Goal: Information Seeking & Learning: Find specific fact

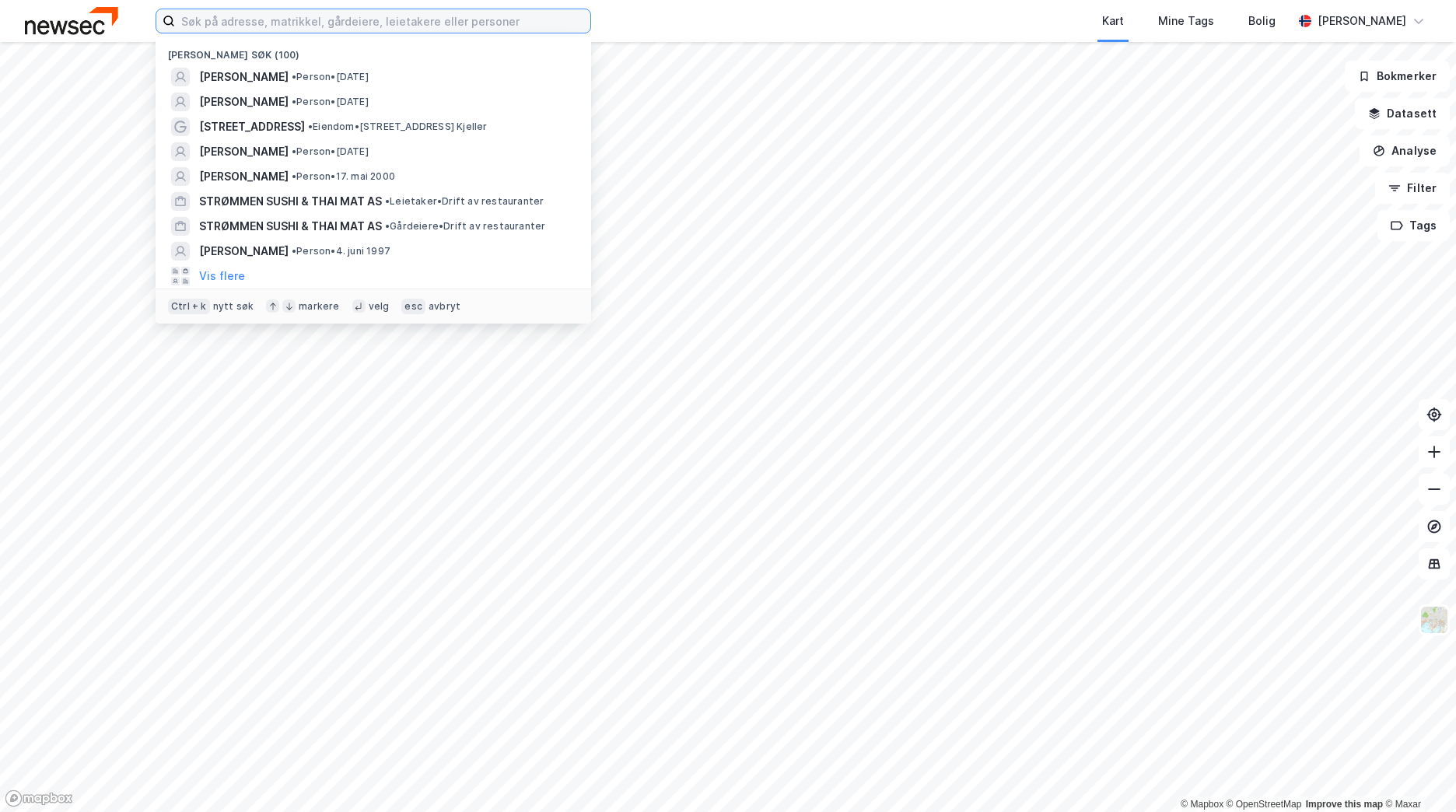
click at [441, 26] on input at bounding box center [383, 20] width 415 height 23
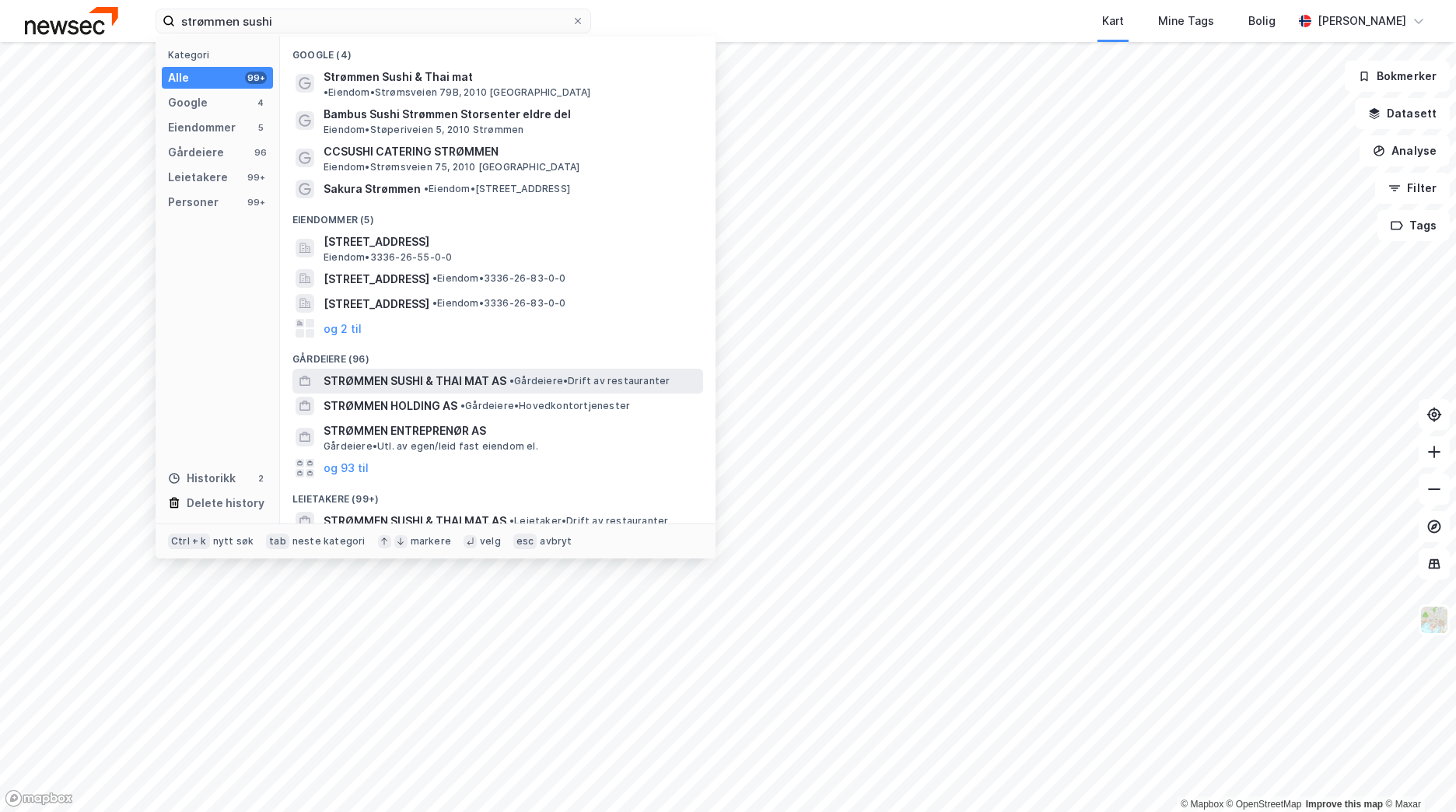
click at [391, 372] on span "STRØMMEN SUSHI & THAI MAT AS" at bounding box center [415, 381] width 183 height 18
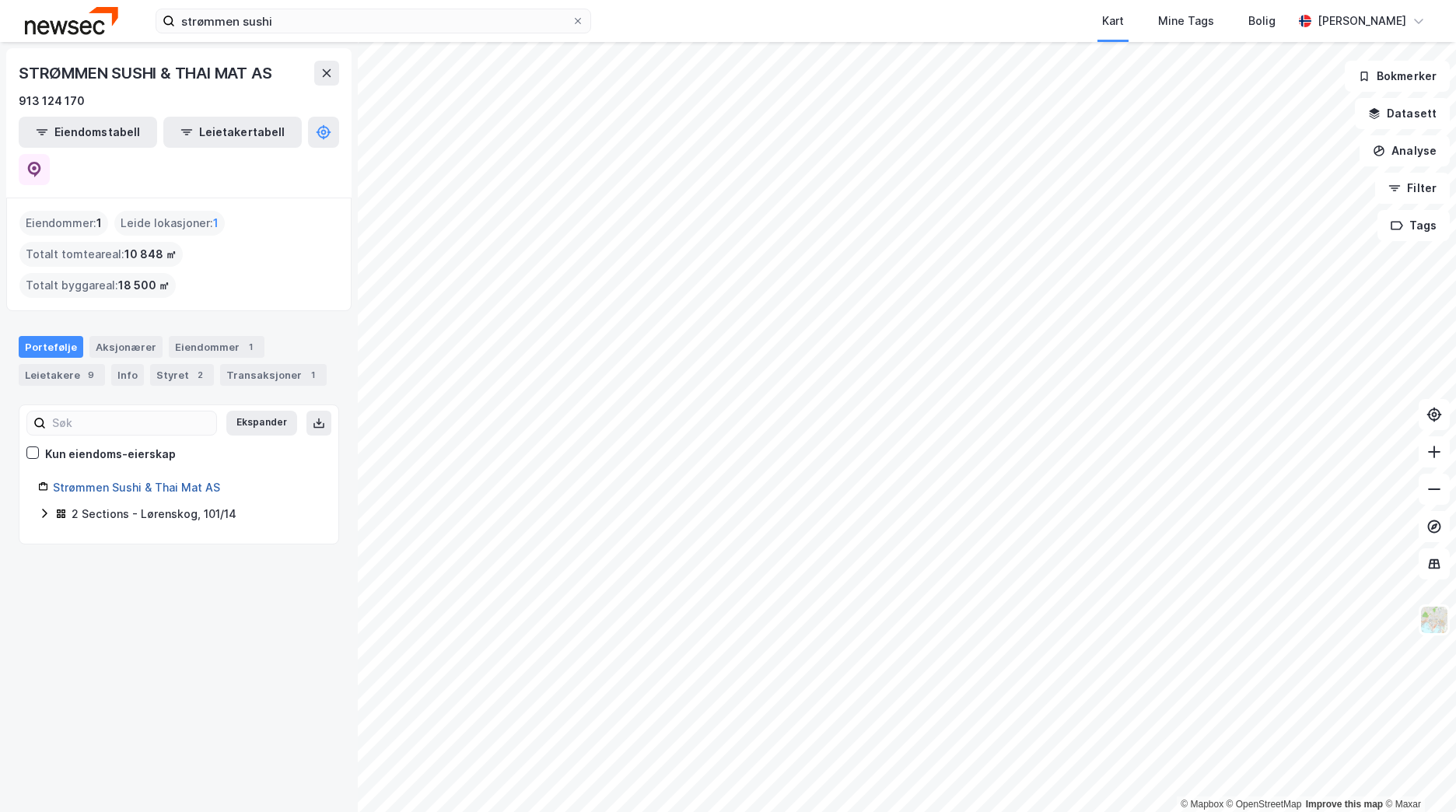
click at [184, 481] on link "Strømmen Sushi & Thai Mat AS" at bounding box center [136, 487] width 167 height 13
click at [41, 507] on icon at bounding box center [43, 512] width 12 height 12
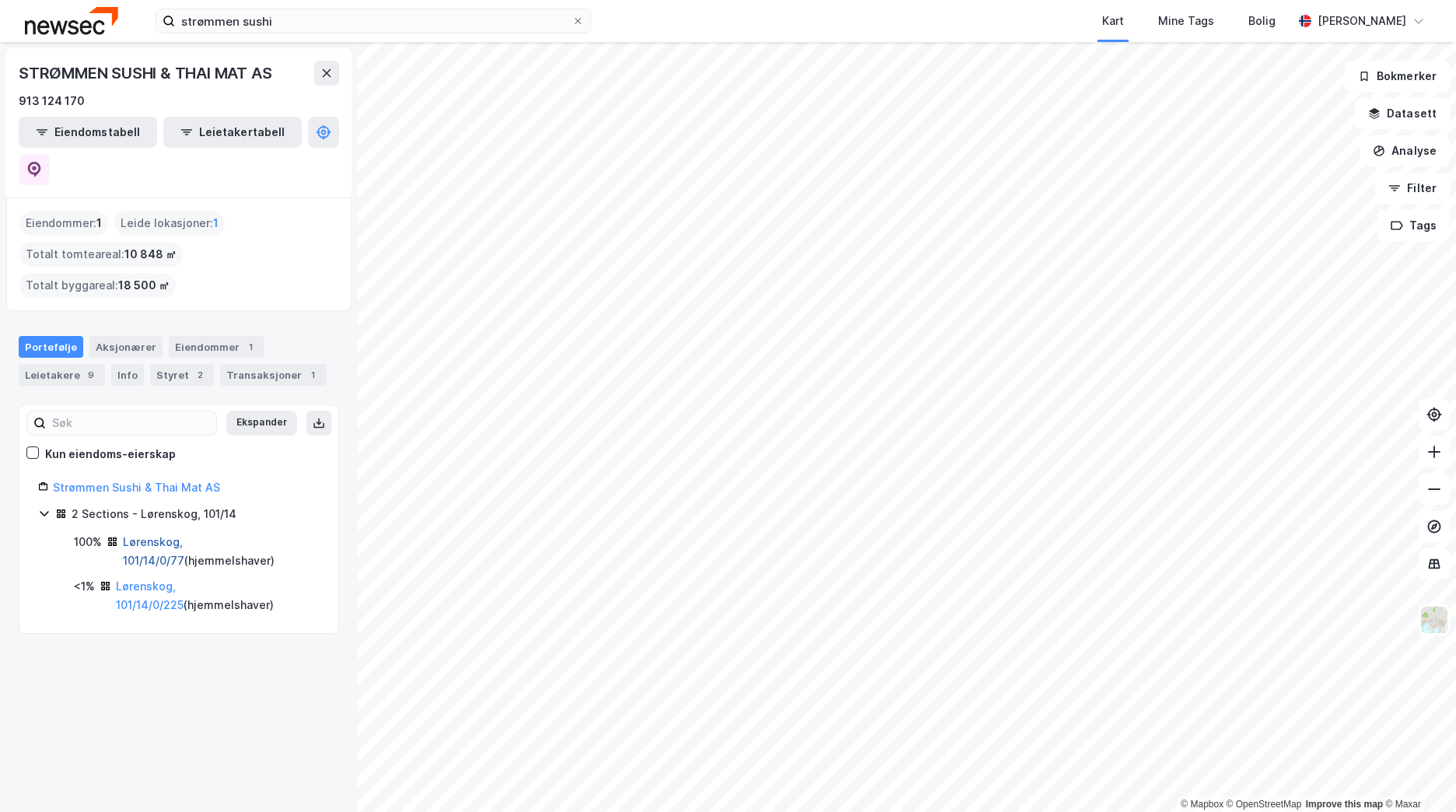
click at [159, 535] on link "Lørenskog, 101/14/0/77" at bounding box center [153, 551] width 62 height 32
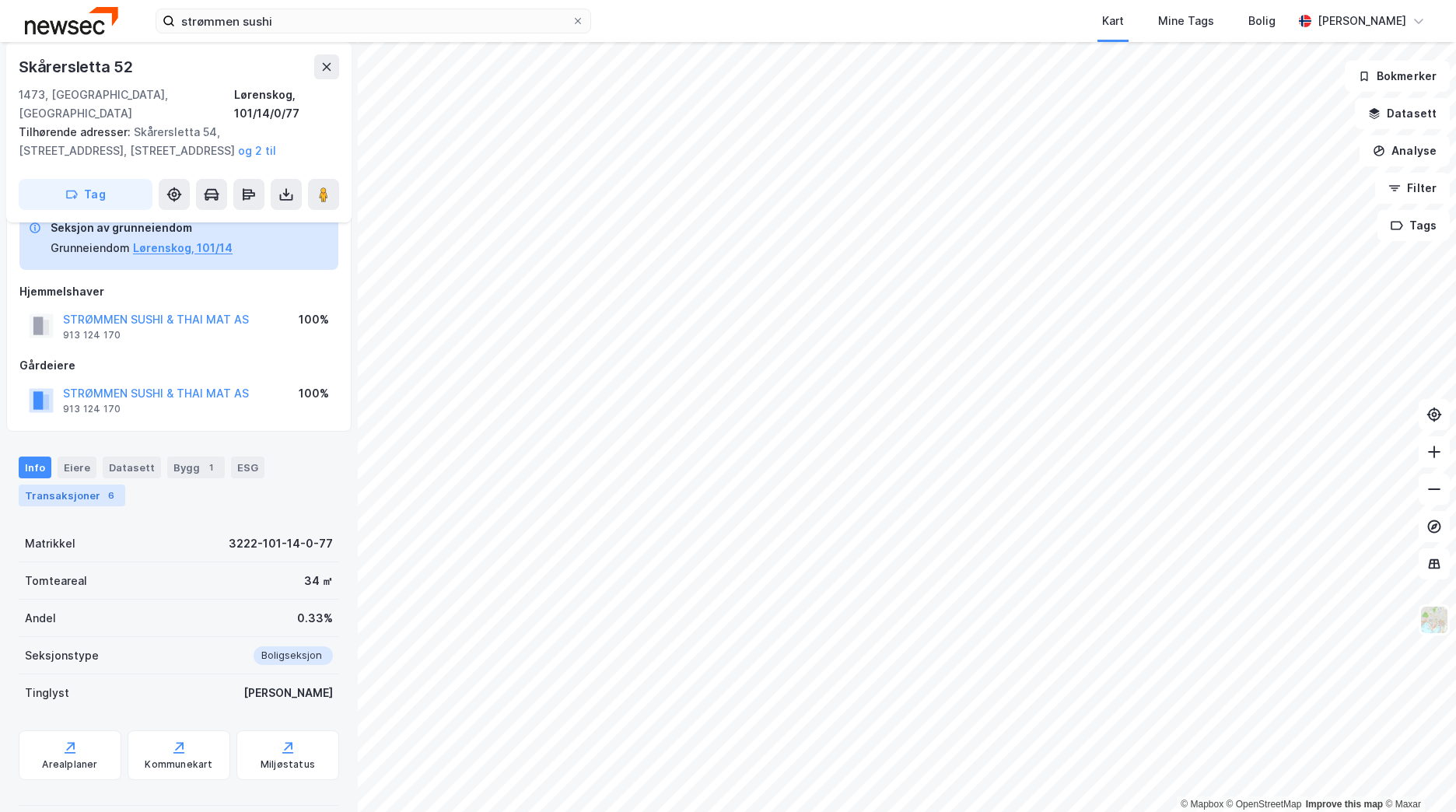
click at [85, 484] on div "Transaksjoner 6" at bounding box center [71, 496] width 106 height 22
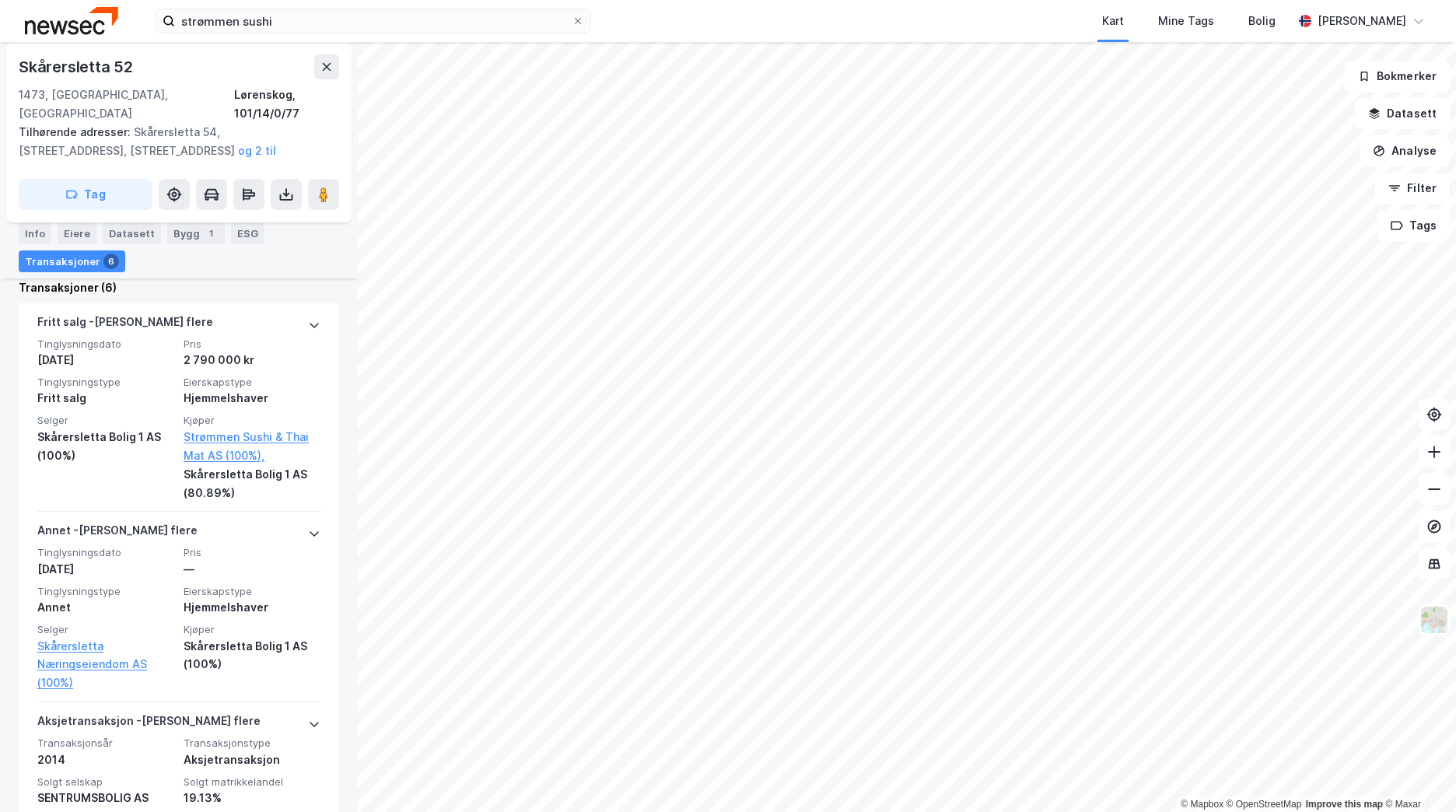
scroll to position [630, 0]
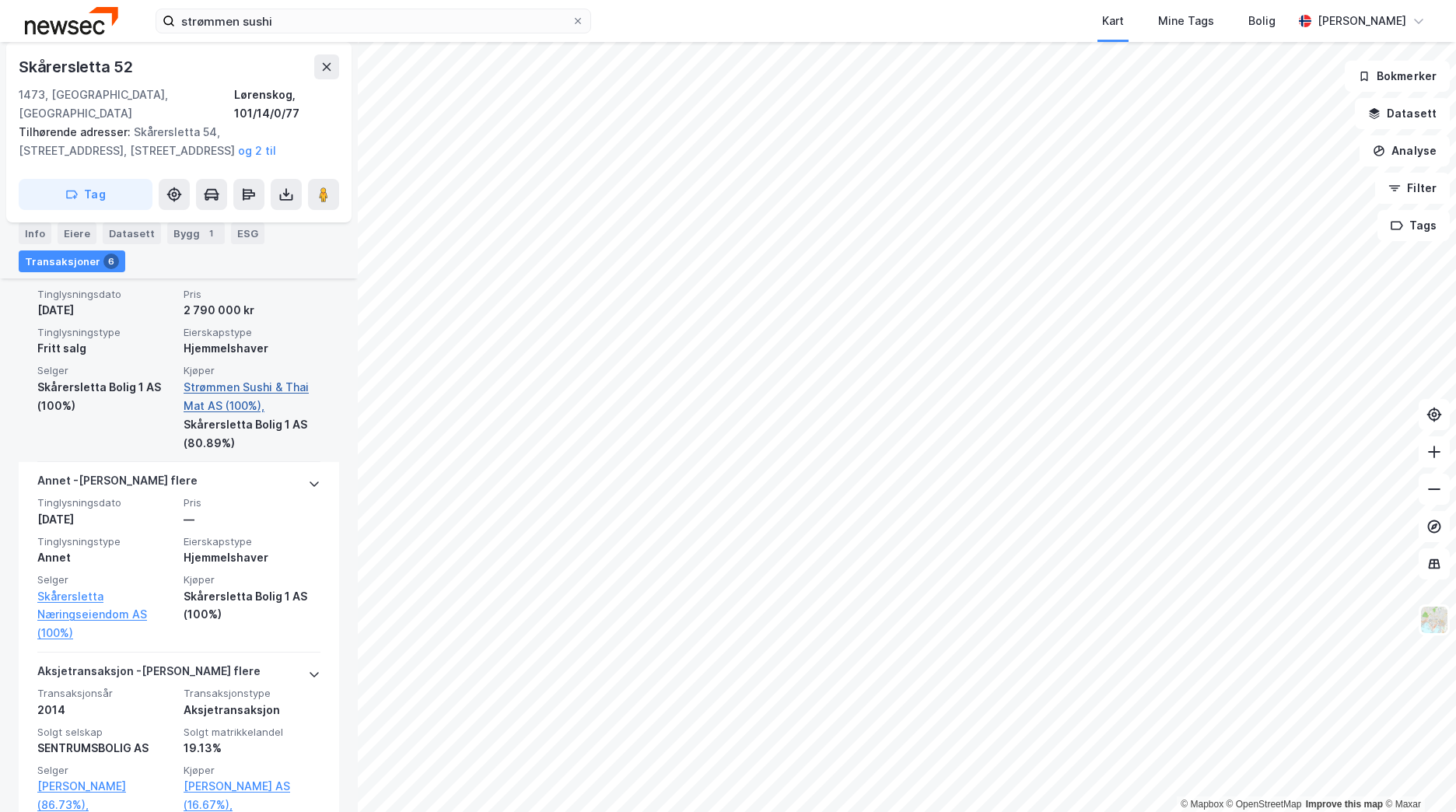
click at [225, 378] on link "Strømmen Sushi & Thai Mat AS (100%)," at bounding box center [252, 397] width 137 height 37
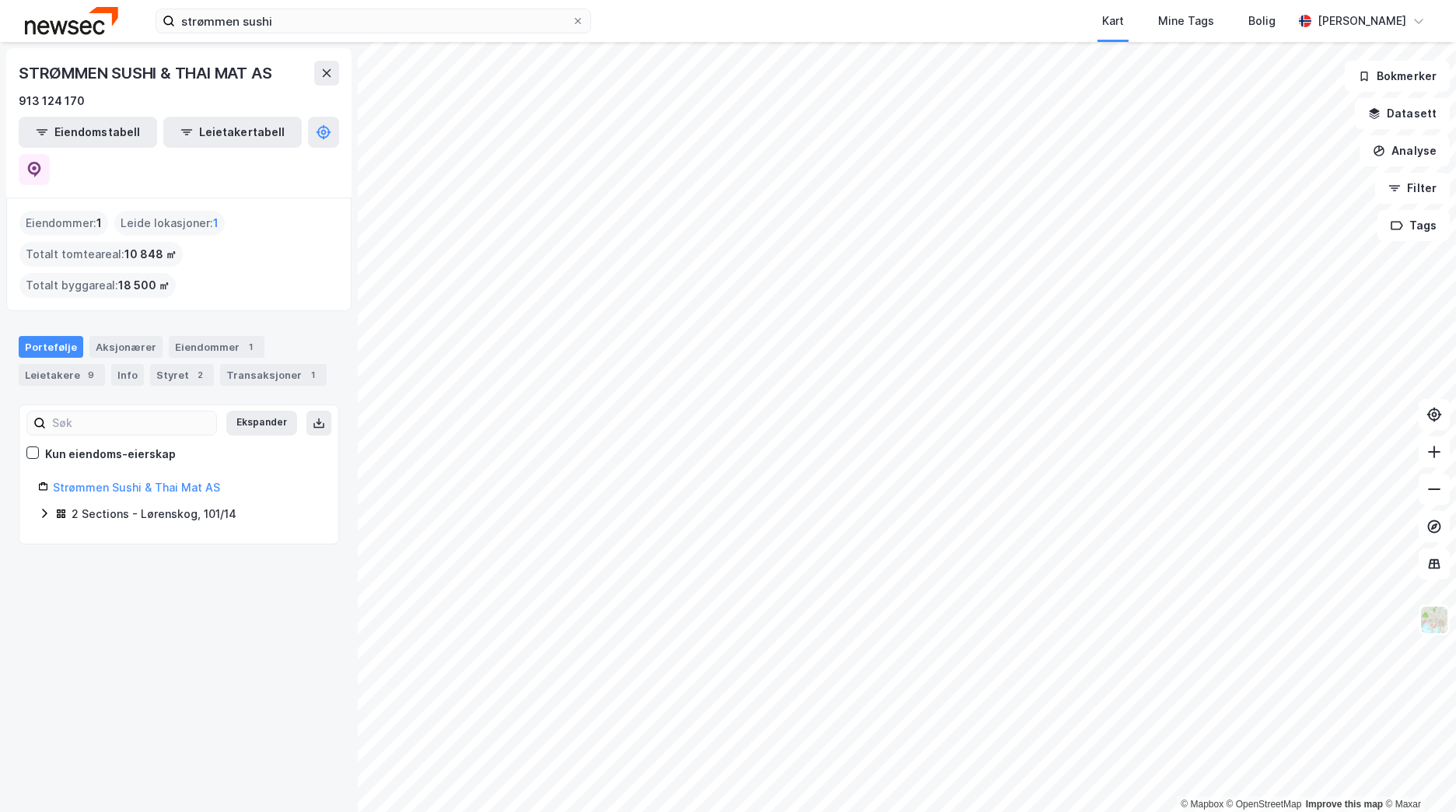
click at [47, 507] on icon at bounding box center [43, 512] width 12 height 12
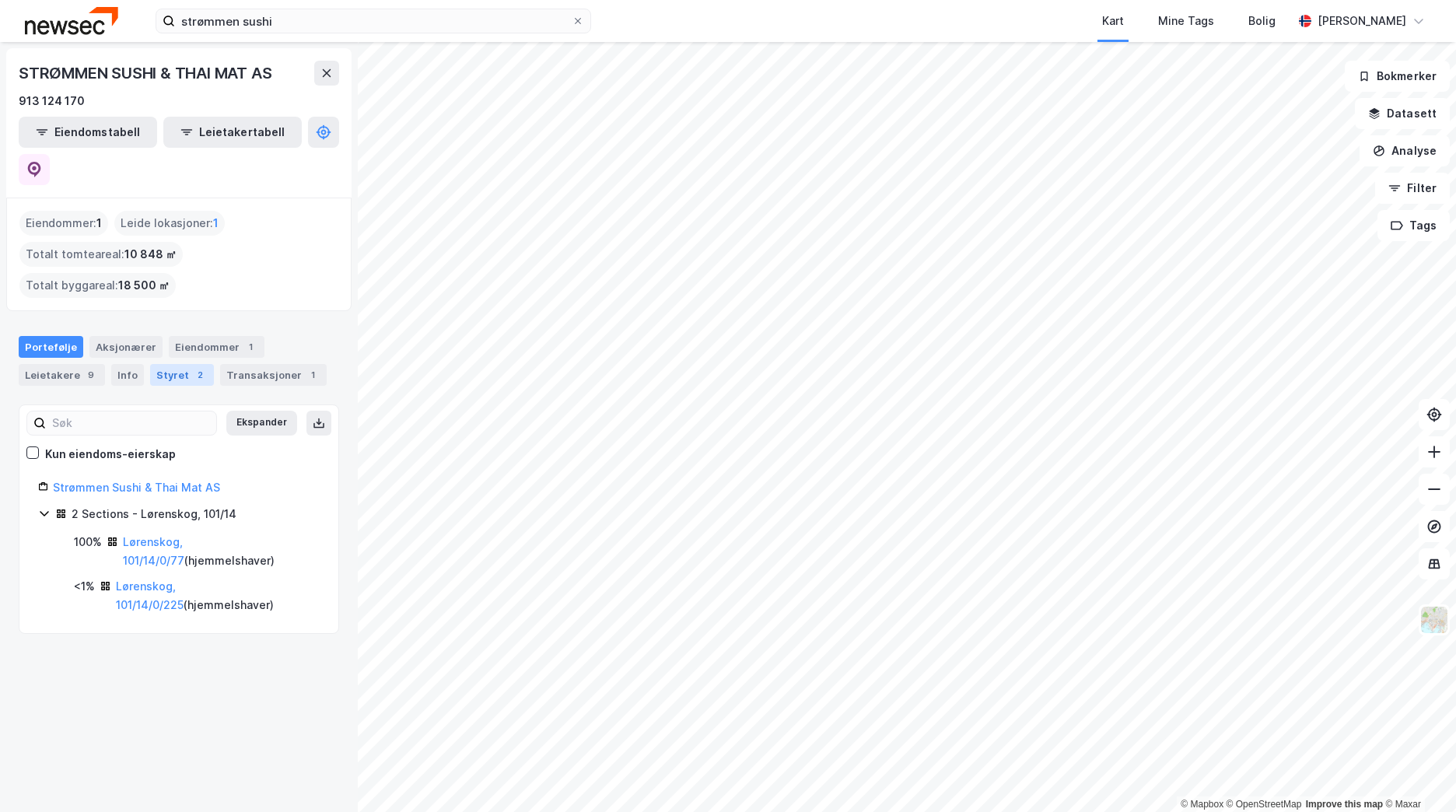
click at [153, 364] on div "Styret 2" at bounding box center [182, 375] width 64 height 22
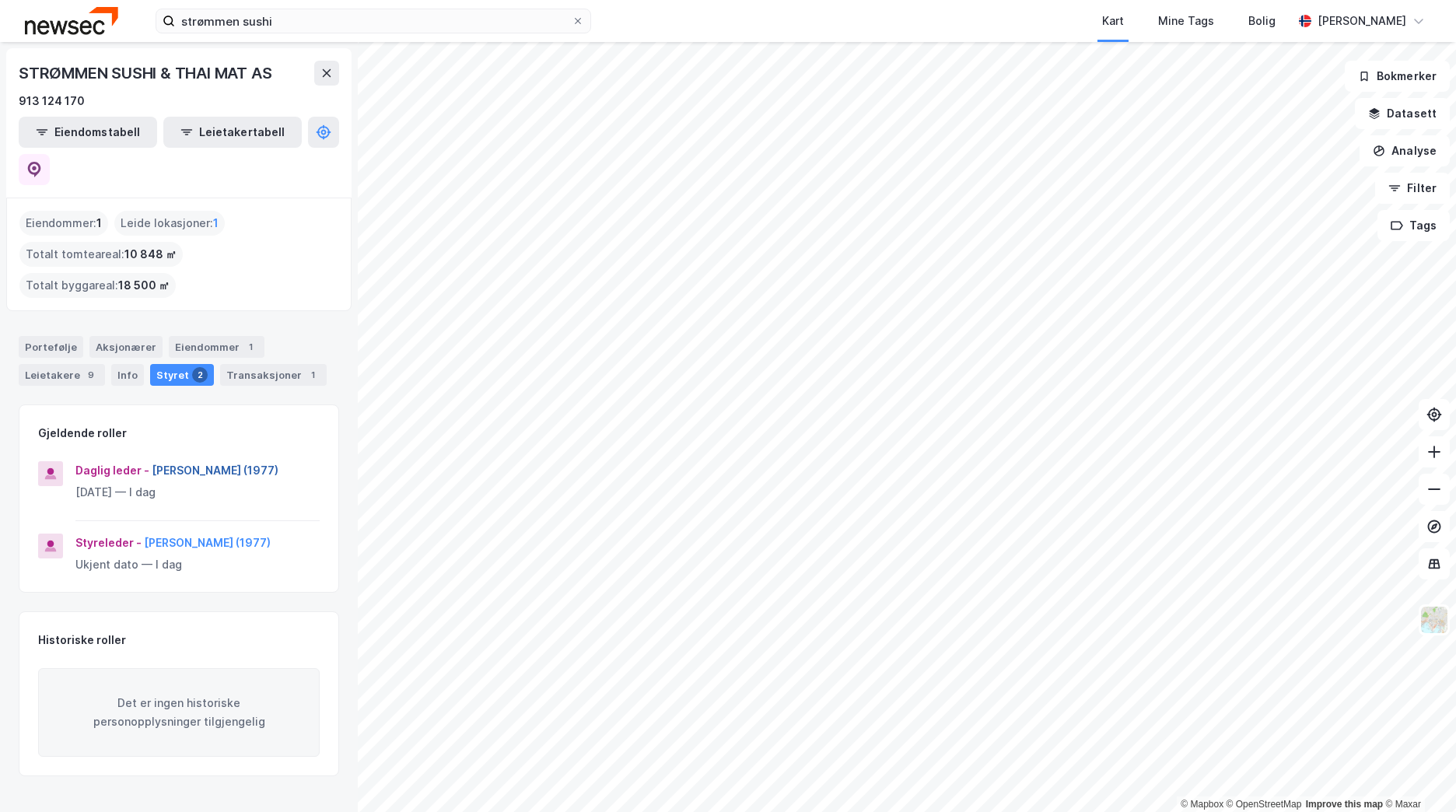
drag, startPoint x: 296, startPoint y: 405, endPoint x: 150, endPoint y: 406, distance: 146.0
click at [150, 461] on div "Daglig leder - [PERSON_NAME] (1977)" at bounding box center [197, 471] width 245 height 18
copy button "[PERSON_NAME] (1977)"
click at [231, 36] on div "strømmen sushi Kart Mine Tags Bolig [PERSON_NAME]" at bounding box center [728, 21] width 1456 height 42
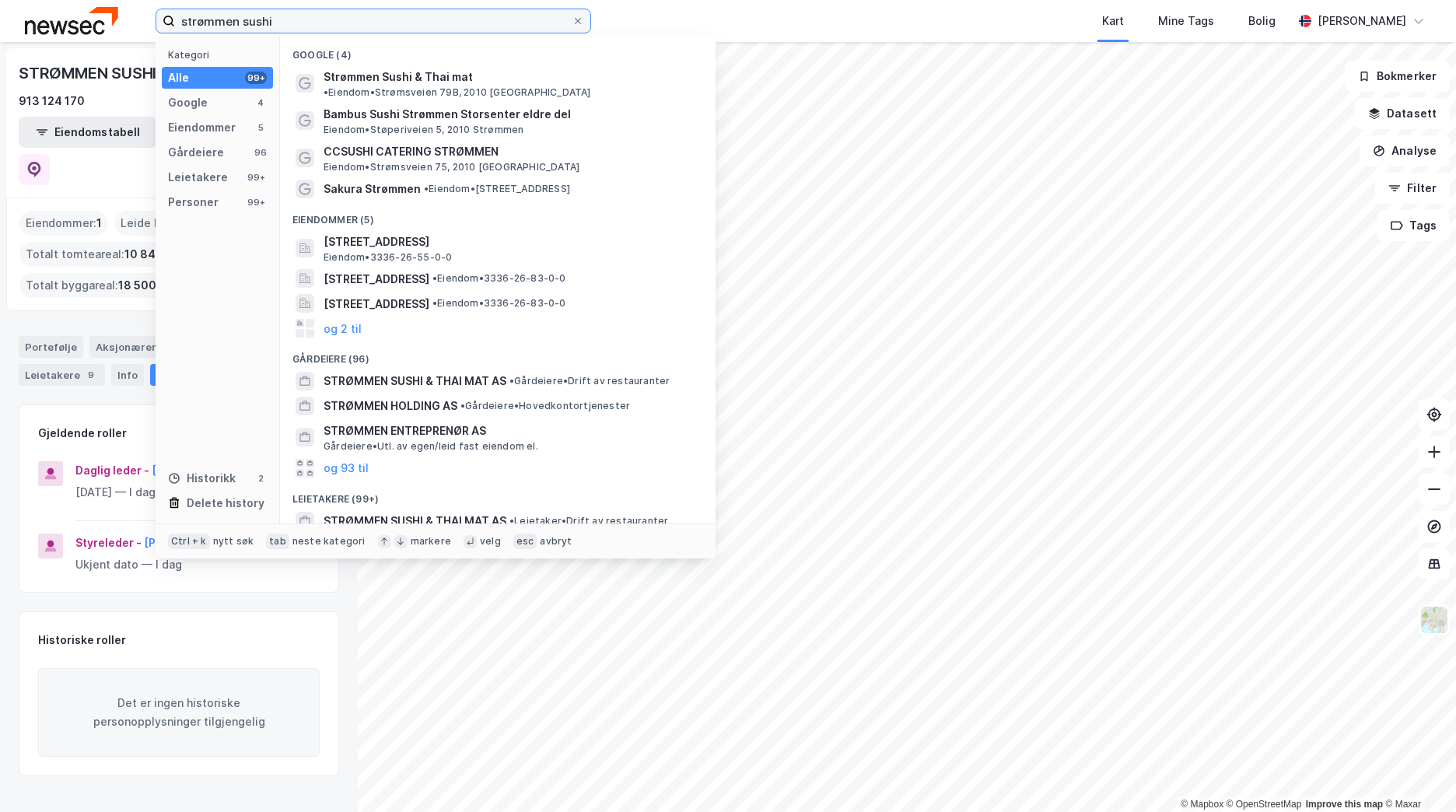
click at [233, 30] on input "strømmen sushi" at bounding box center [374, 20] width 397 height 23
paste input "[PERSON_NAME] (1977)"
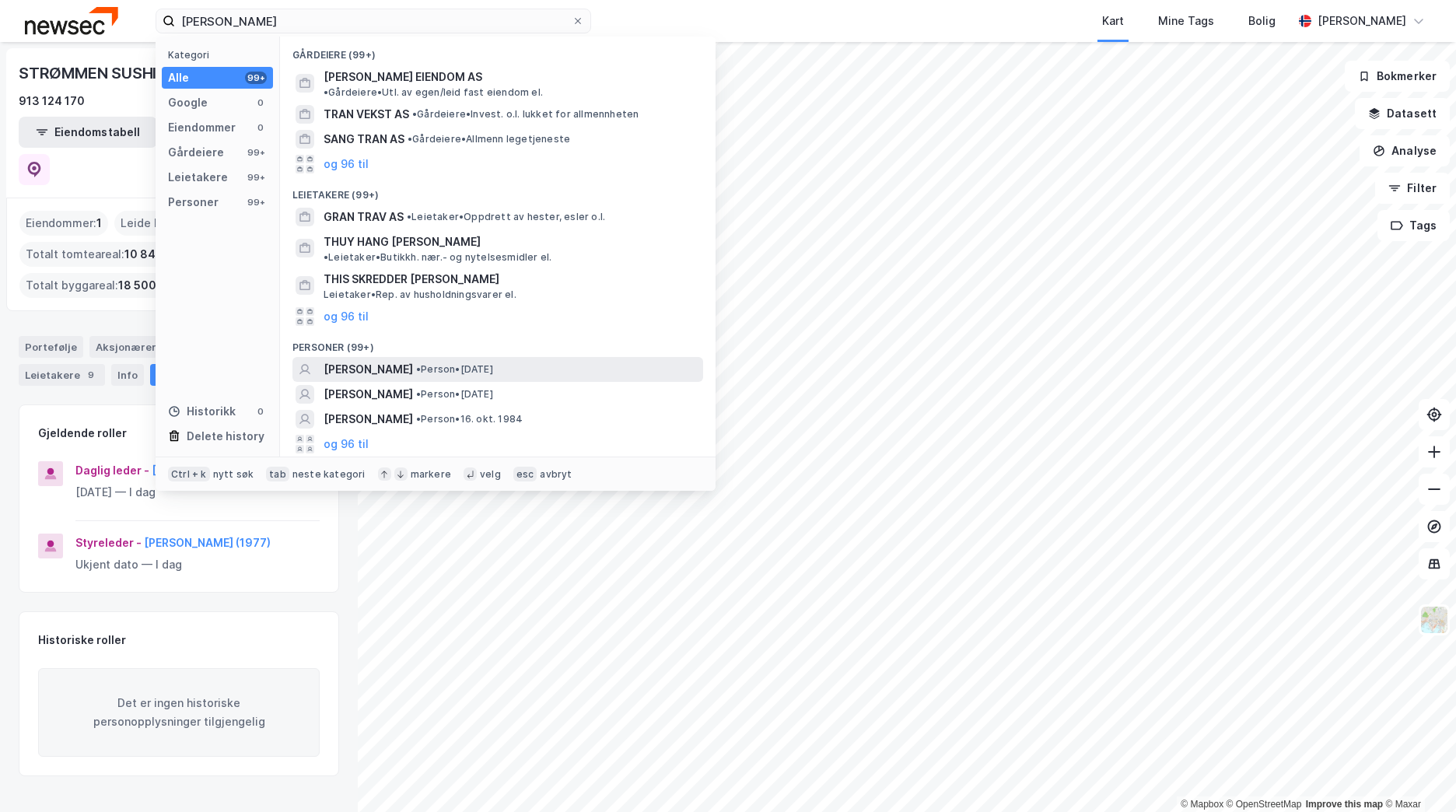
click at [451, 360] on div "[PERSON_NAME] • Person • [DATE]" at bounding box center [512, 369] width 376 height 18
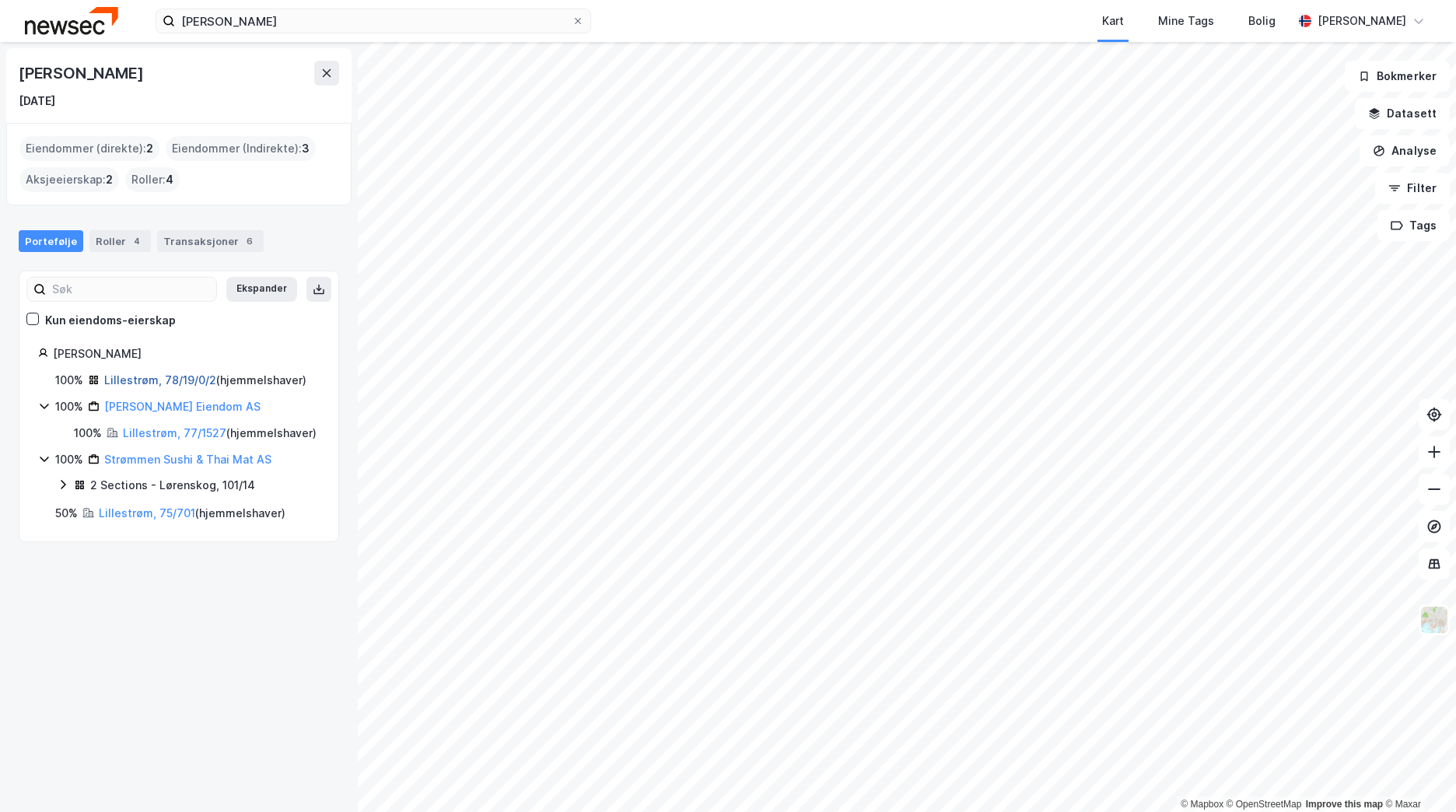
click at [165, 376] on link "Lillestrøm, 78/19/0/2" at bounding box center [160, 380] width 112 height 13
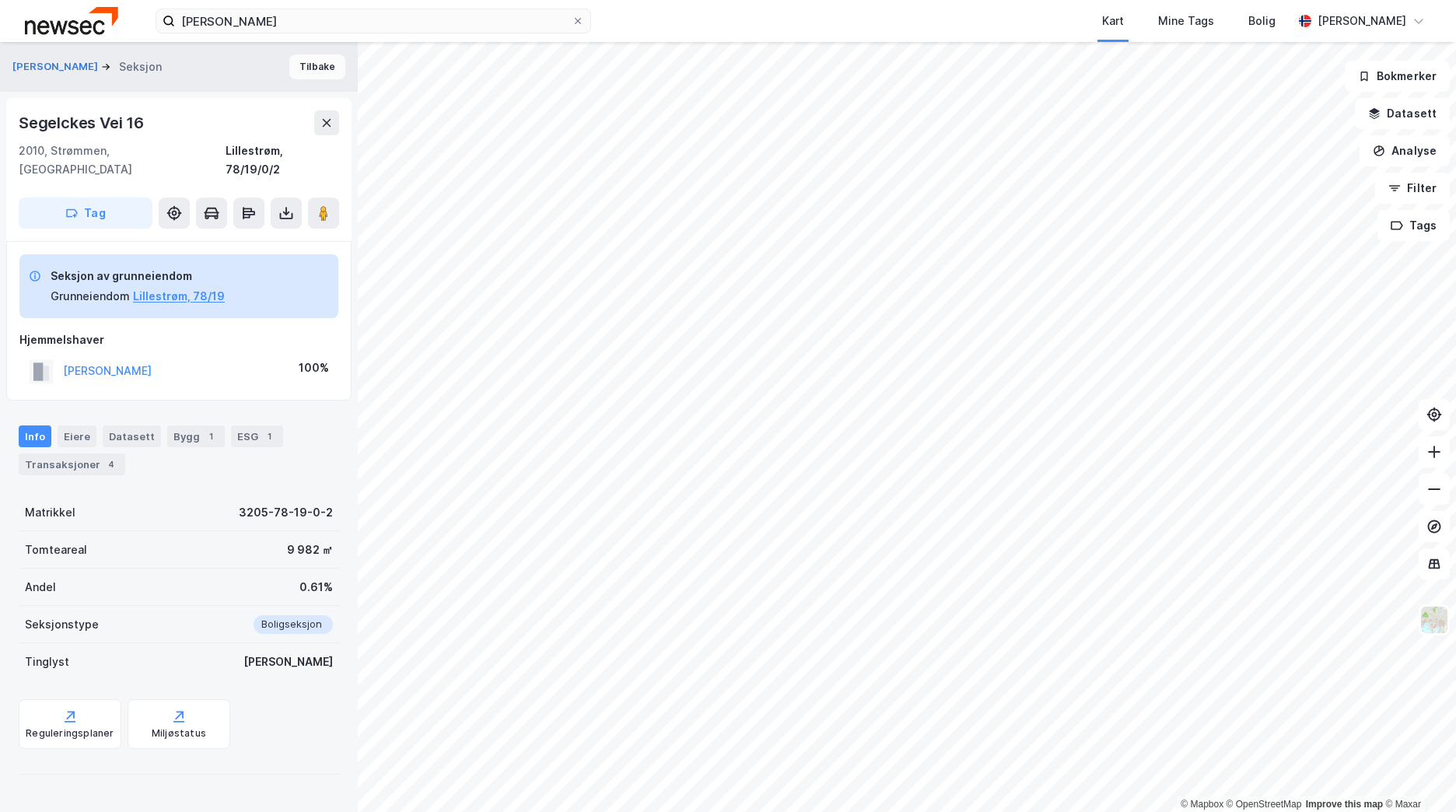
click at [300, 72] on button "Tilbake" at bounding box center [317, 66] width 56 height 25
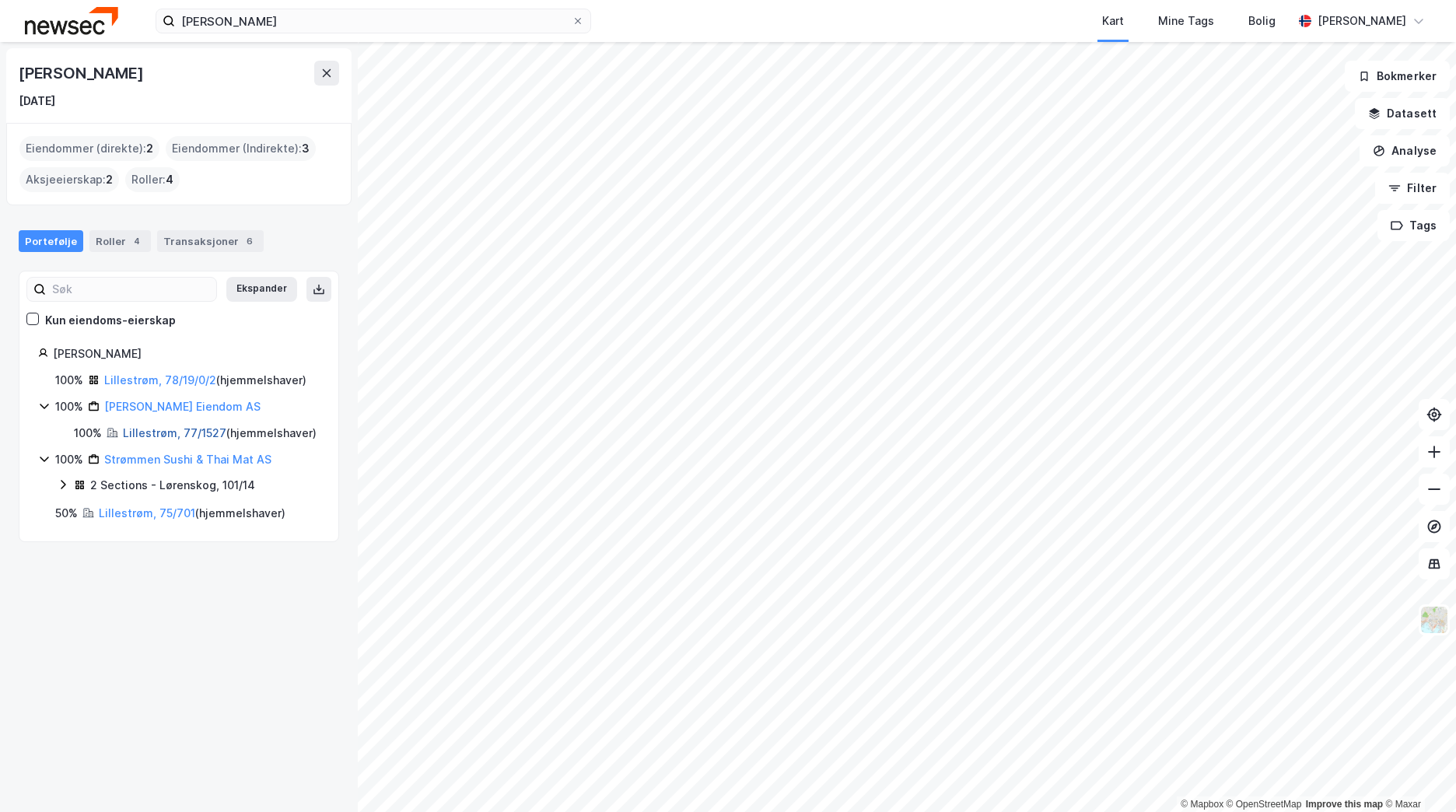
click at [149, 430] on link "Lillestrøm, 77/1527" at bounding box center [174, 433] width 103 height 13
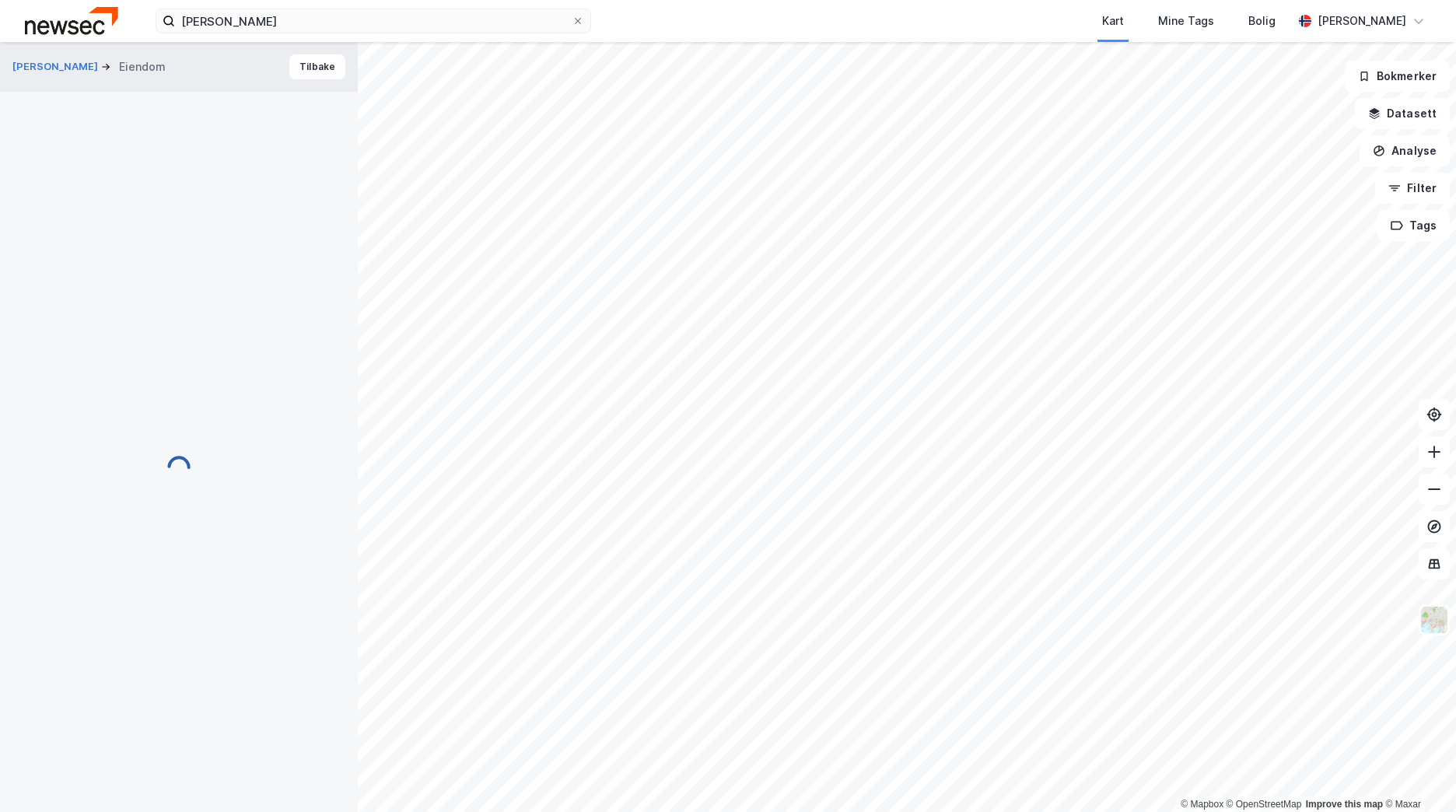
scroll to position [103, 0]
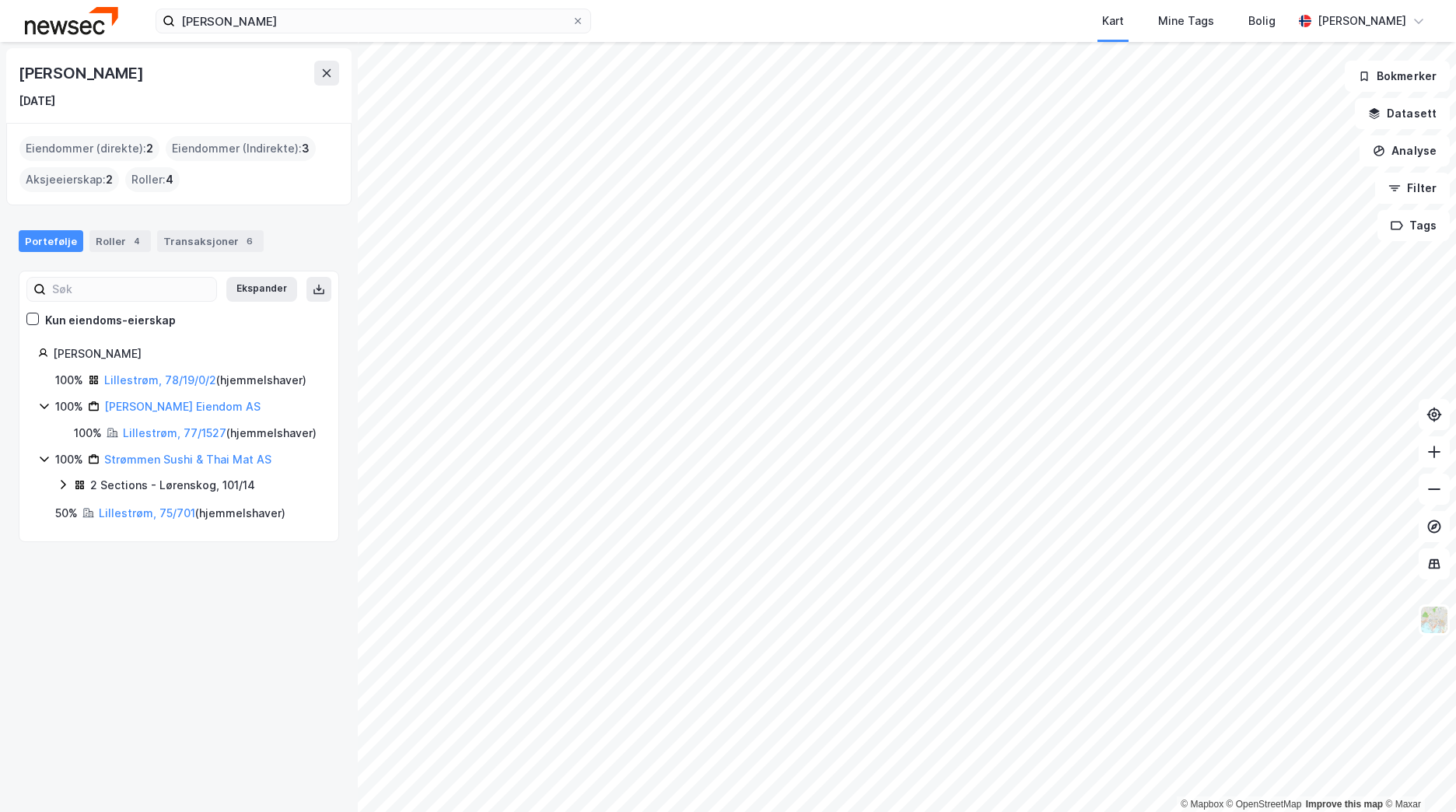
click at [34, 468] on div "[PERSON_NAME] 100% Lillestrøm, 78/19/0/2 ( hjemmelshaver ) 100% [PERSON_NAME] E…" at bounding box center [179, 434] width 319 height 179
click at [39, 465] on icon at bounding box center [43, 458] width 12 height 12
click at [42, 408] on icon at bounding box center [43, 405] width 12 height 12
click at [164, 381] on link "Lillestrøm, 78/19/0/2" at bounding box center [160, 380] width 112 height 13
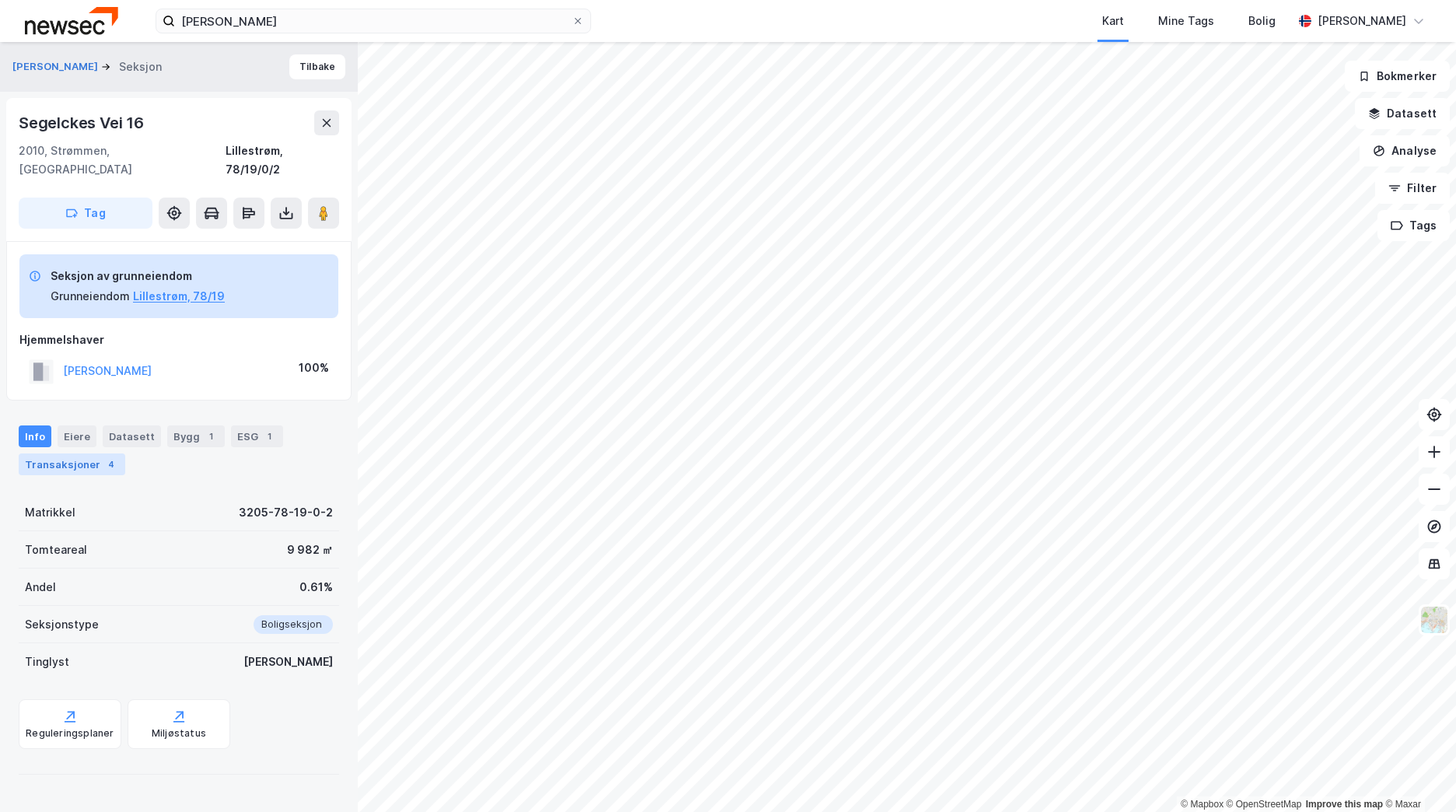
click at [83, 453] on div "Transaksjoner 4" at bounding box center [71, 464] width 106 height 22
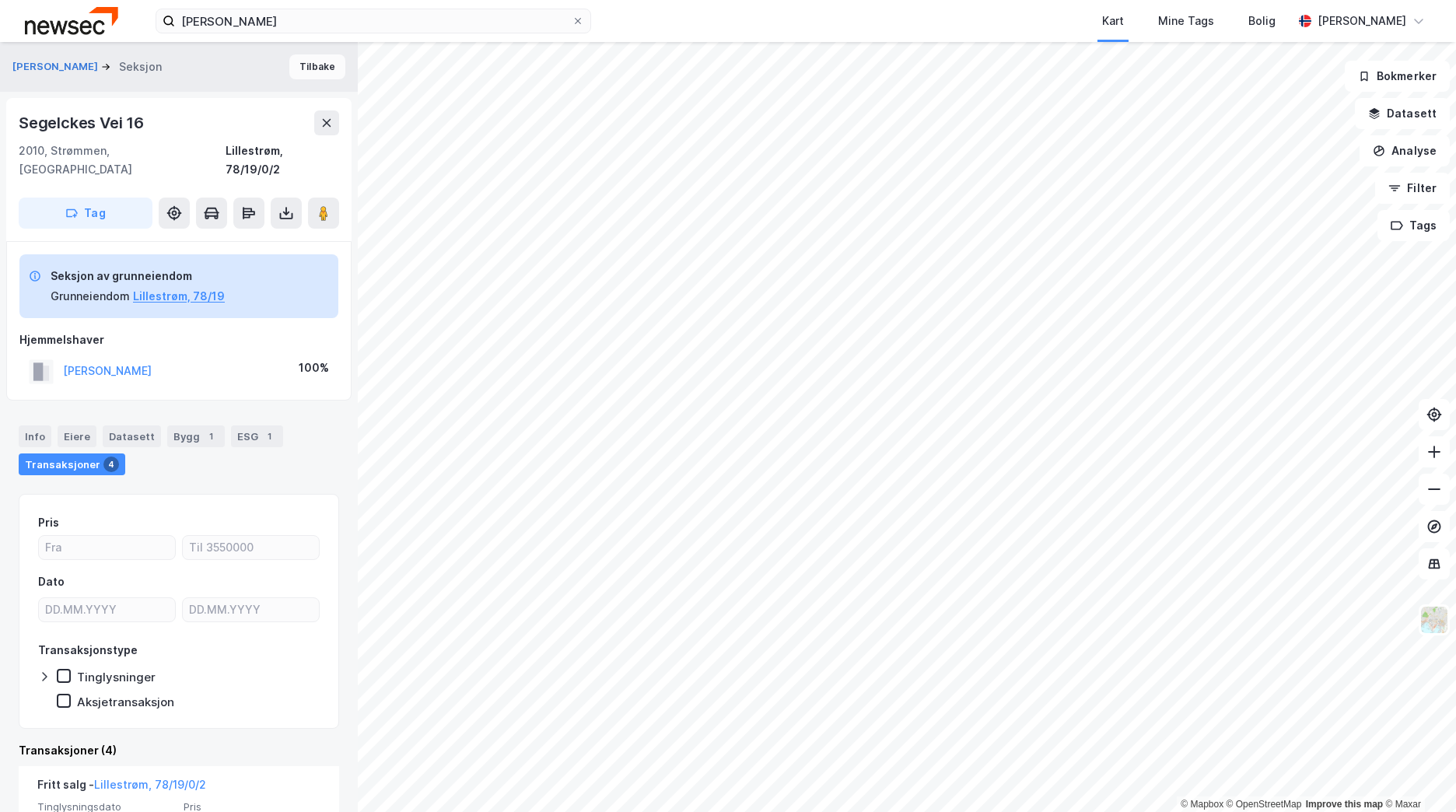
click at [322, 72] on button "Tilbake" at bounding box center [317, 66] width 56 height 25
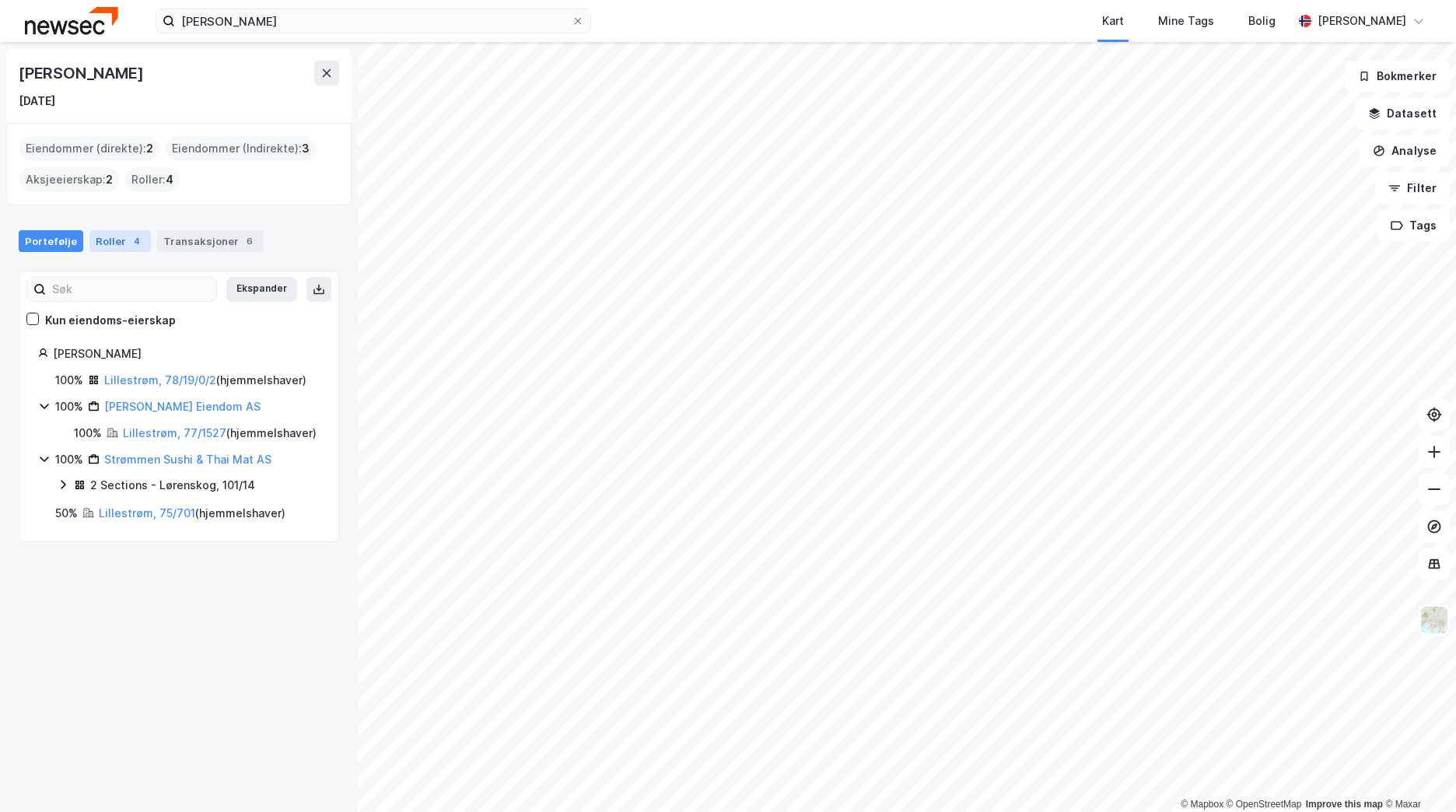
click at [100, 244] on div "Roller 4" at bounding box center [120, 241] width 62 height 22
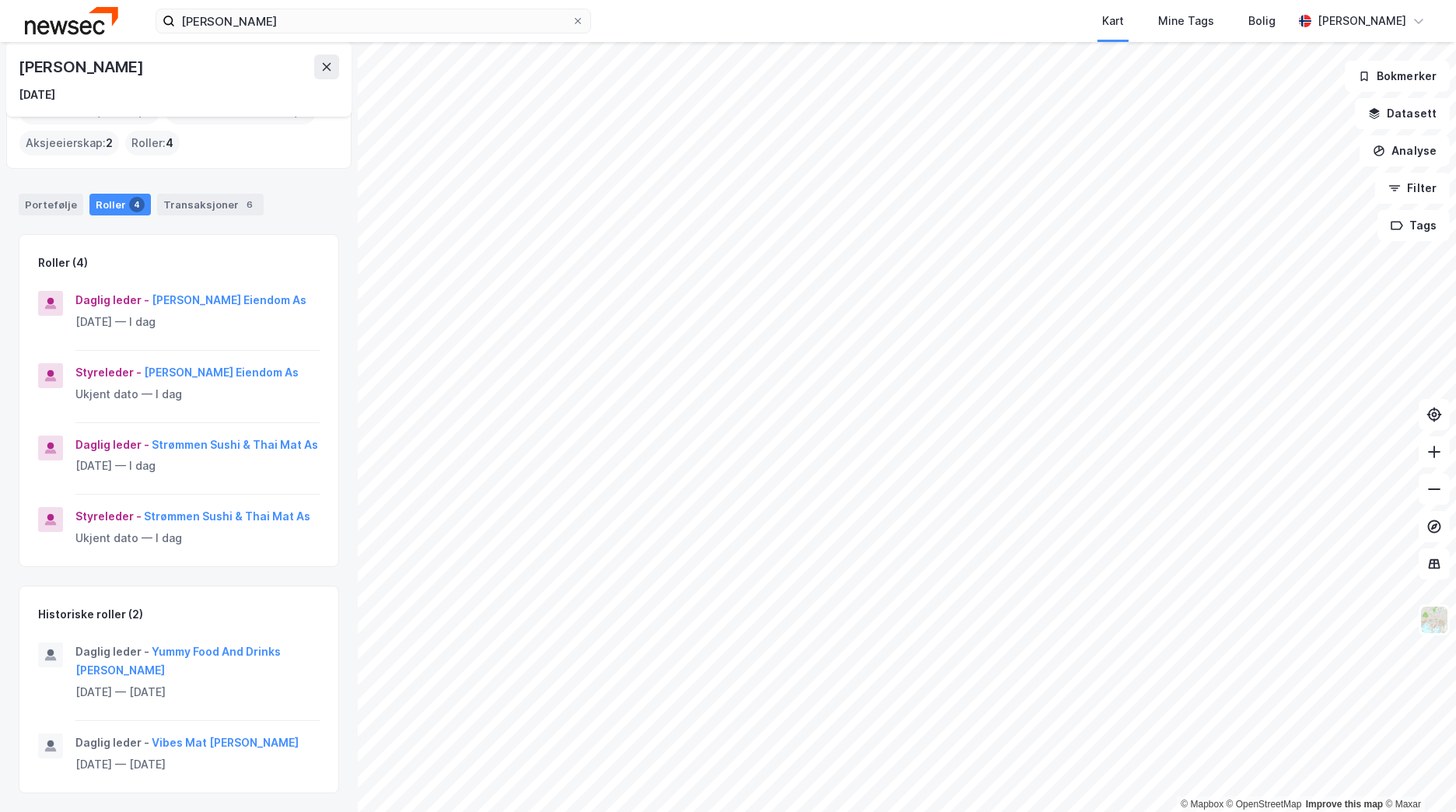
scroll to position [74, 0]
click at [0, 0] on button "Vibes Mat [PERSON_NAME]" at bounding box center [0, 0] width 0 height 0
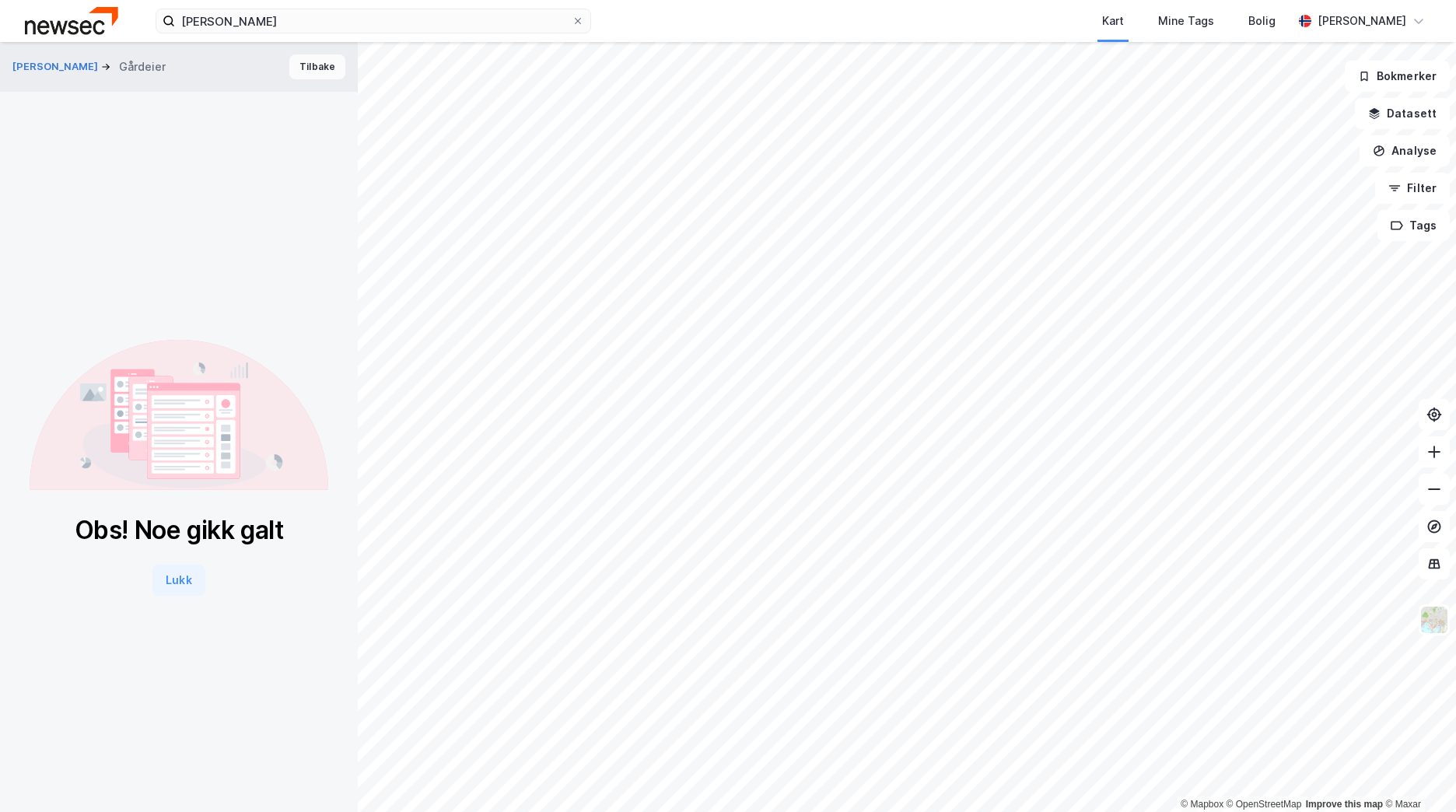
click at [300, 72] on button "Tilbake" at bounding box center [317, 66] width 56 height 25
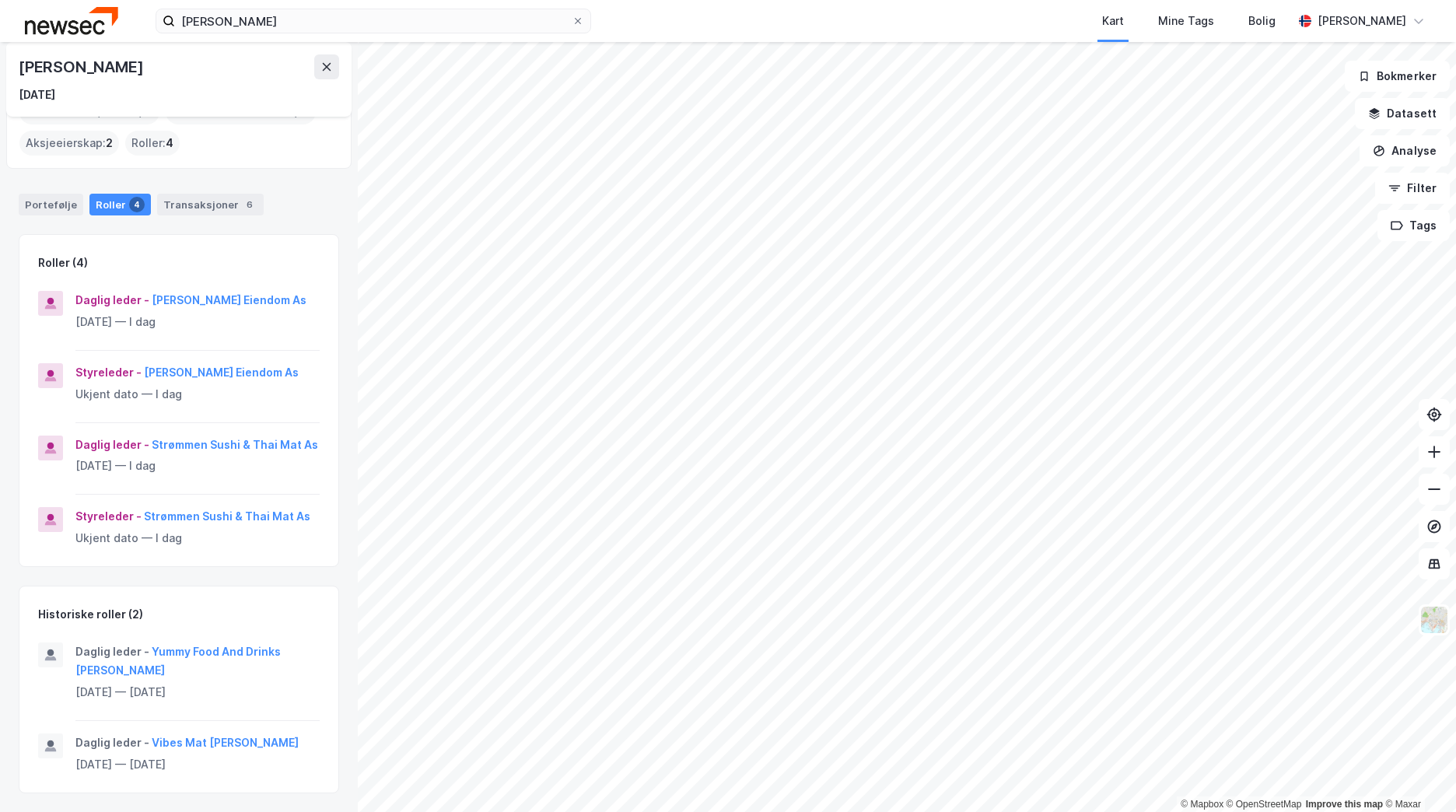
scroll to position [74, 0]
click at [0, 0] on button "Yummy Food And Drinks [PERSON_NAME]" at bounding box center [0, 0] width 0 height 0
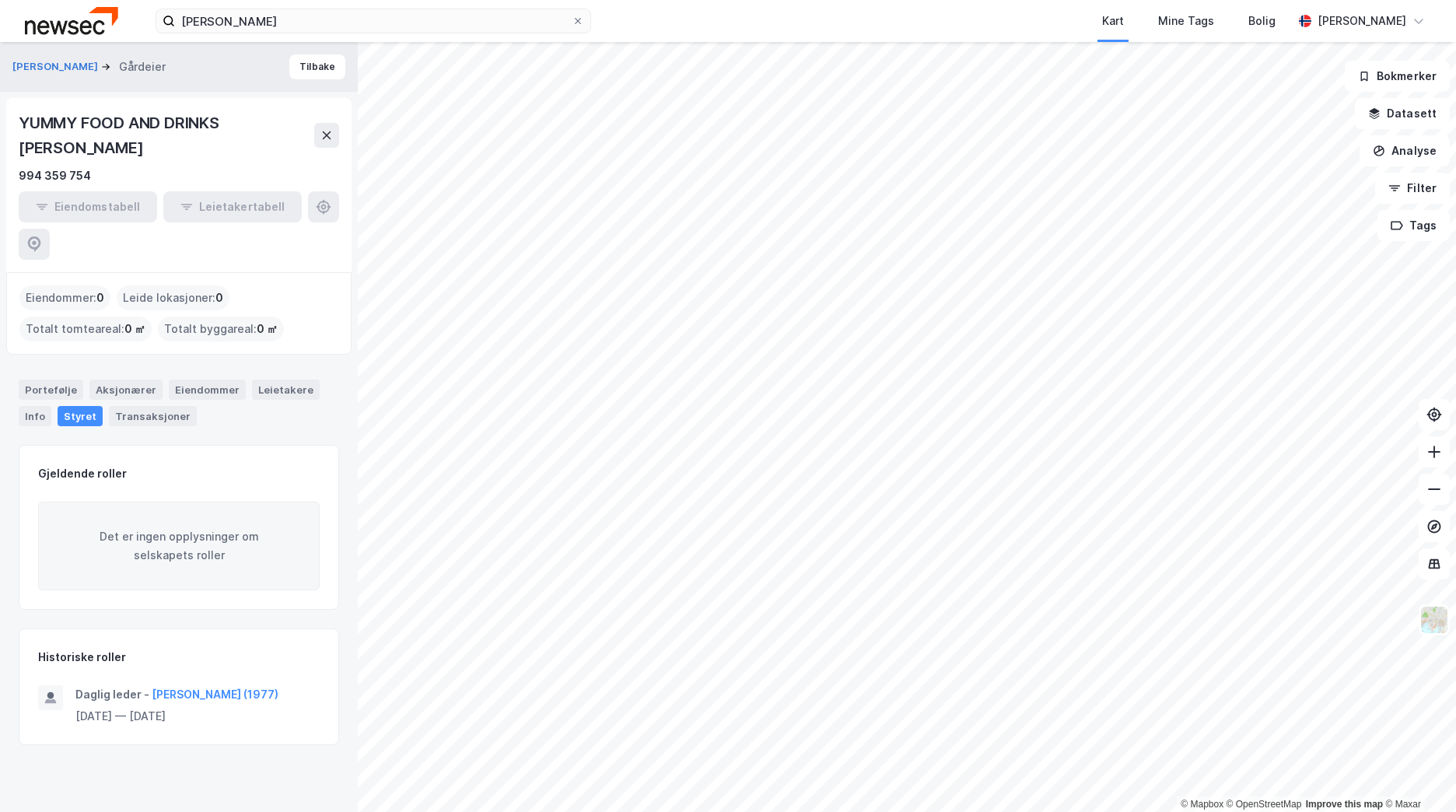
drag, startPoint x: 150, startPoint y: 146, endPoint x: 18, endPoint y: 112, distance: 136.3
click at [18, 112] on div "YUMMY FOOD AND DRINKS [PERSON_NAME] 994 359 754 Eiendomstabell Leietakertabell" at bounding box center [179, 185] width 345 height 174
copy div "YUMMY FOOD AND DRINKS [PERSON_NAME]"
click at [232, 99] on div "YUMMY FOOD AND DRINKS [PERSON_NAME] 994 359 754 Eiendomstabell Leietakertabell" at bounding box center [179, 185] width 345 height 174
click at [300, 72] on button "Tilbake" at bounding box center [317, 66] width 56 height 25
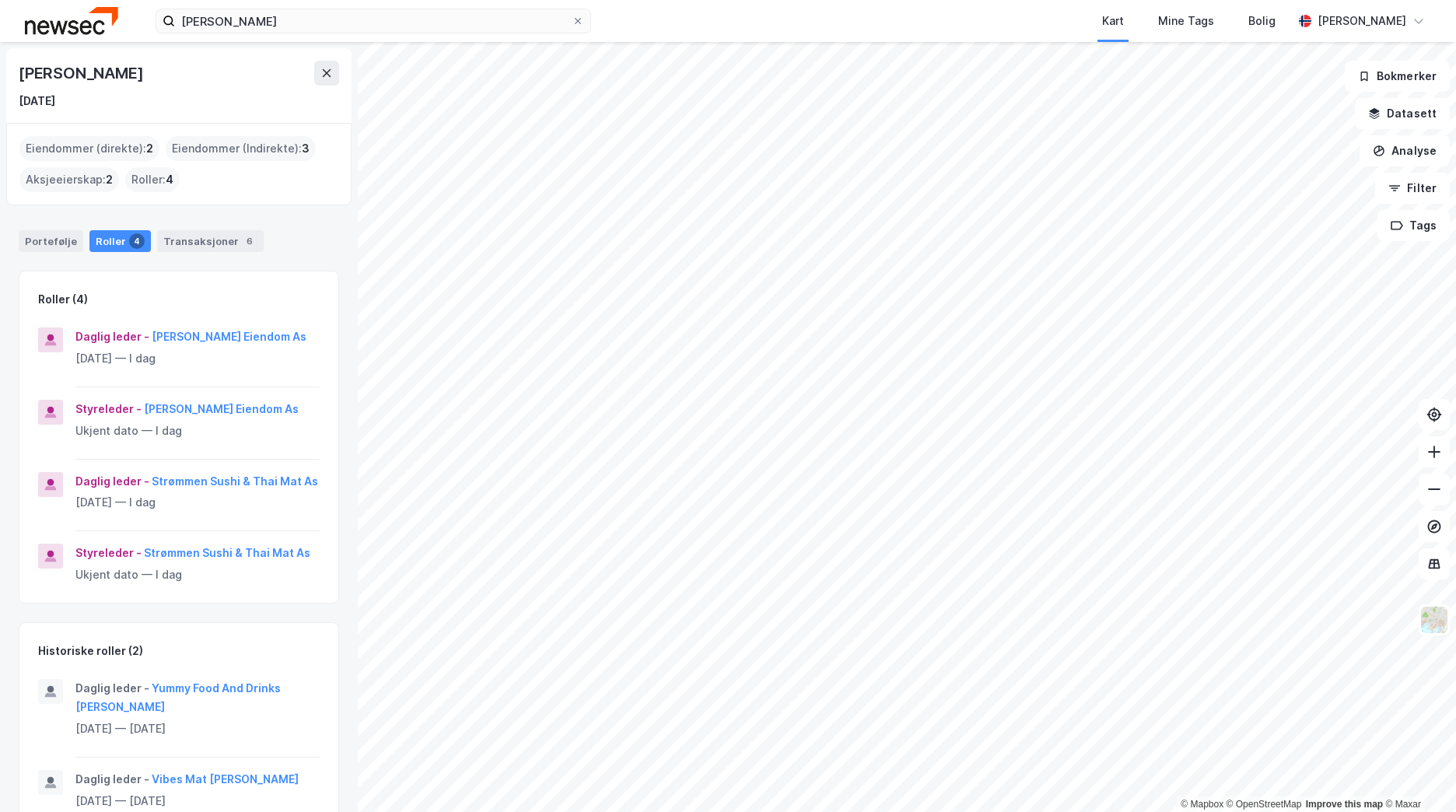
drag, startPoint x: 173, startPoint y: 83, endPoint x: 16, endPoint y: 87, distance: 157.1
click at [16, 87] on div "[PERSON_NAME] [DATE]" at bounding box center [179, 85] width 345 height 75
copy div "[PERSON_NAME]"
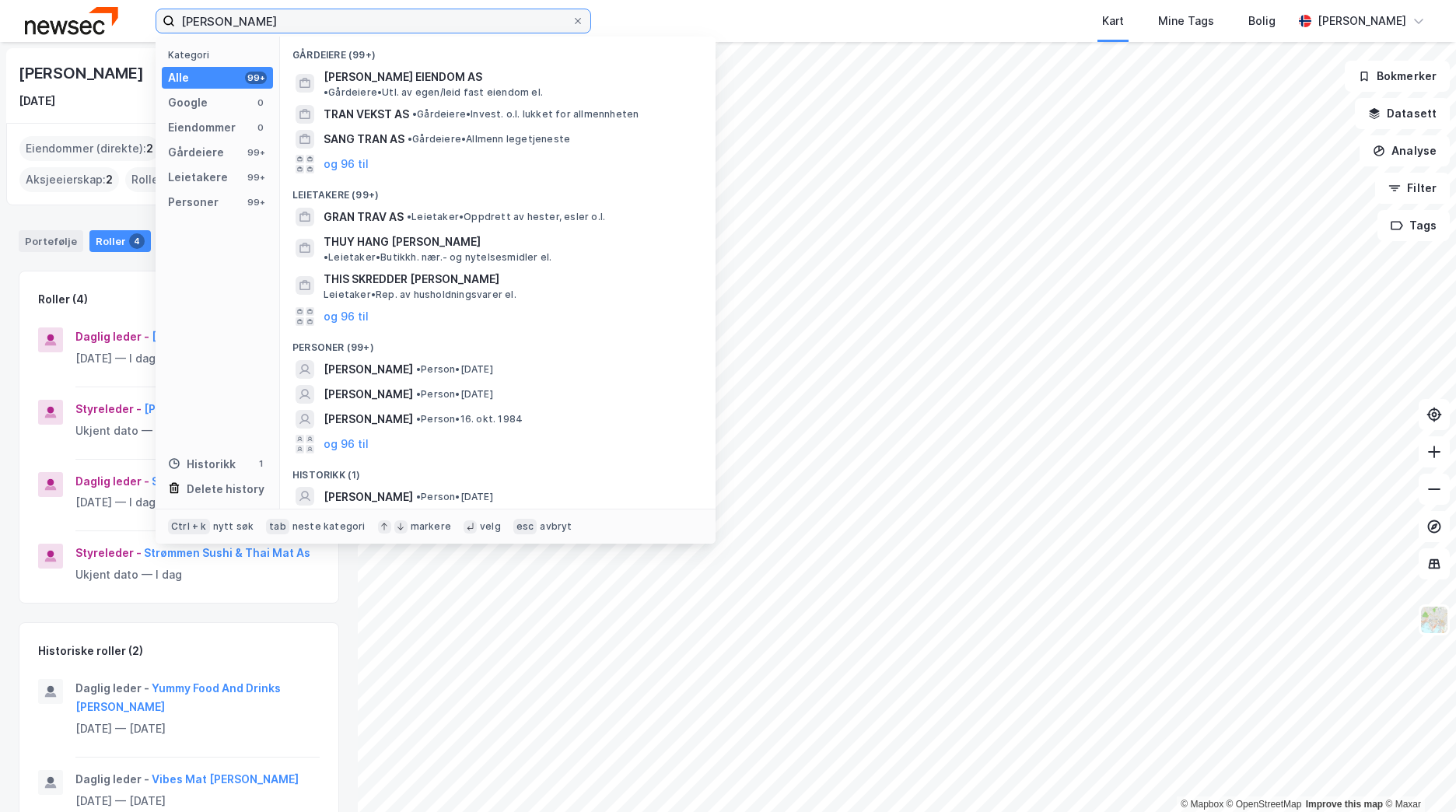
click at [298, 20] on input "[PERSON_NAME]" at bounding box center [374, 20] width 397 height 23
paste input "K"
drag, startPoint x: 301, startPoint y: 20, endPoint x: 124, endPoint y: 18, distance: 177.0
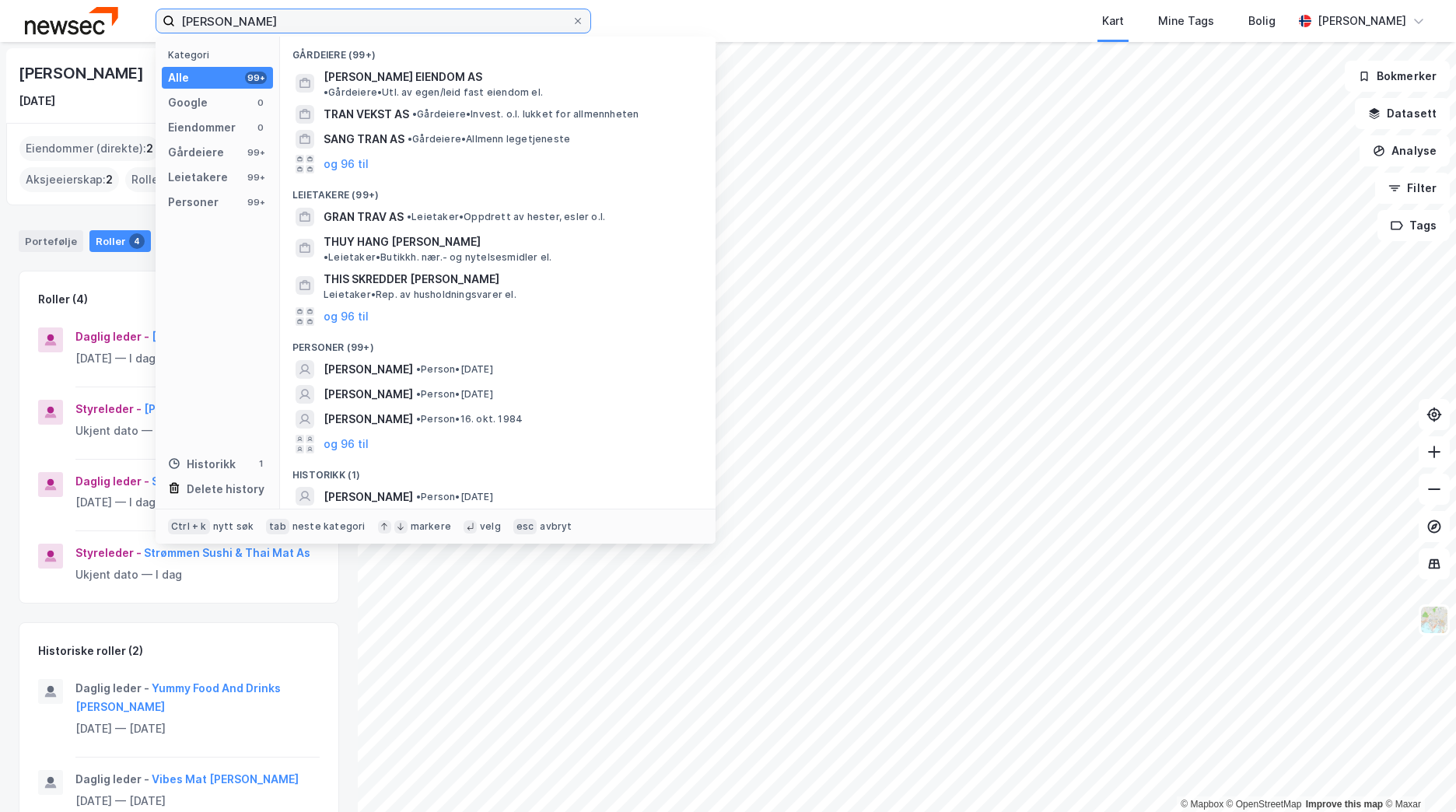
click at [124, 18] on div "[PERSON_NAME] Kategori Alle 99+ Google 0 Eiendommer 0 Gårdeiere 99+ Leietakere …" at bounding box center [728, 21] width 1456 height 42
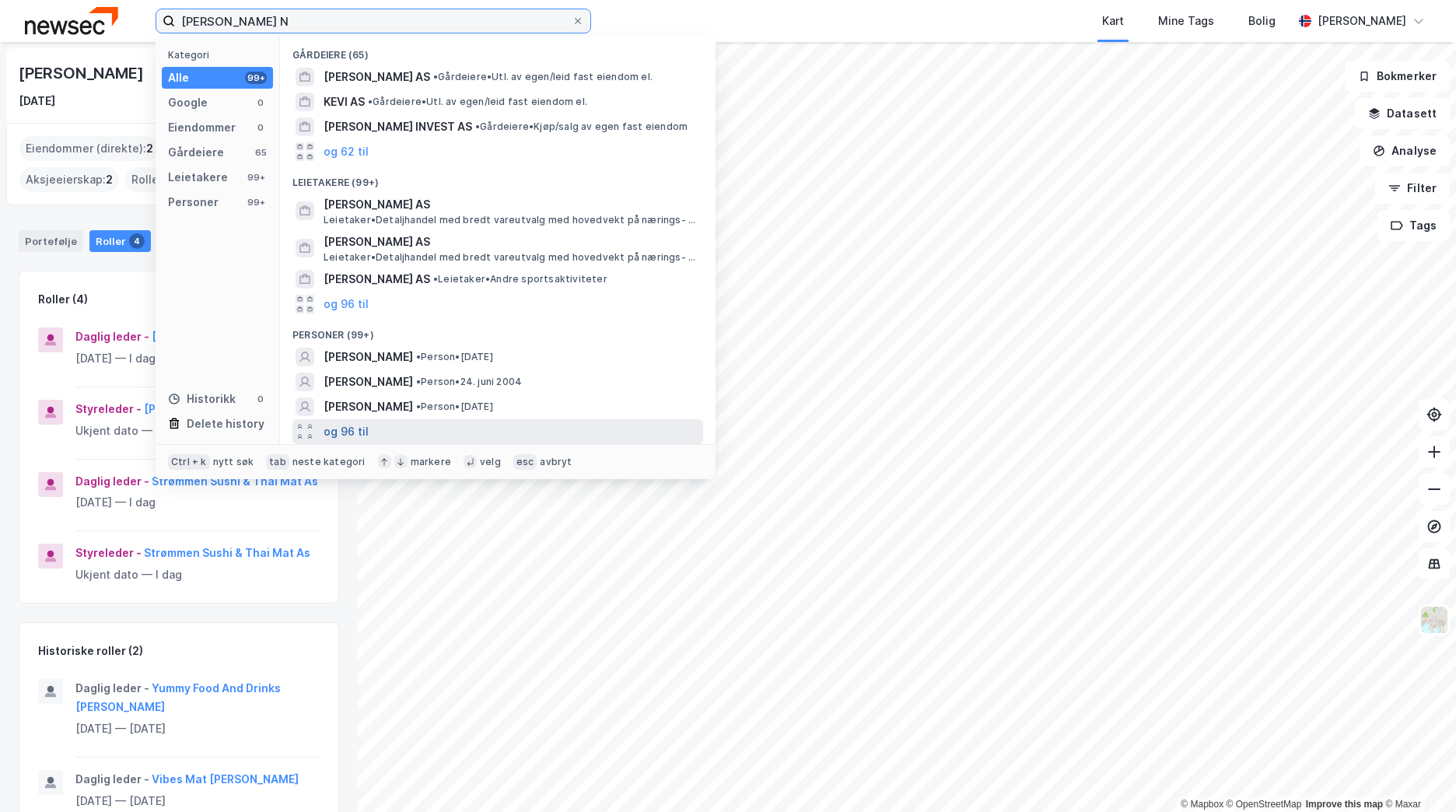
type input "[PERSON_NAME] N"
click at [358, 424] on button "og 96 til" at bounding box center [346, 432] width 45 height 18
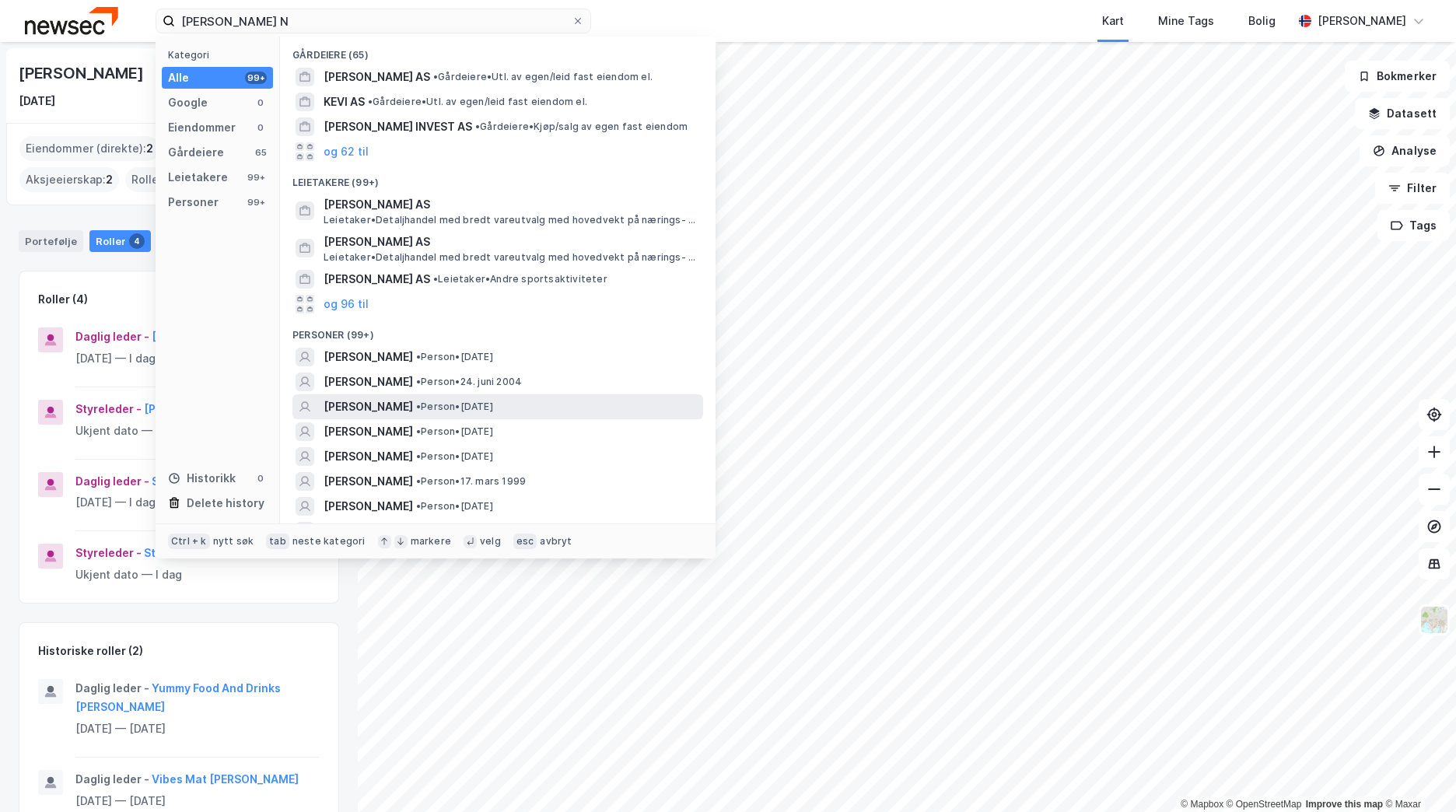
click at [566, 411] on div "[PERSON_NAME] • Person • [DATE]" at bounding box center [512, 407] width 376 height 18
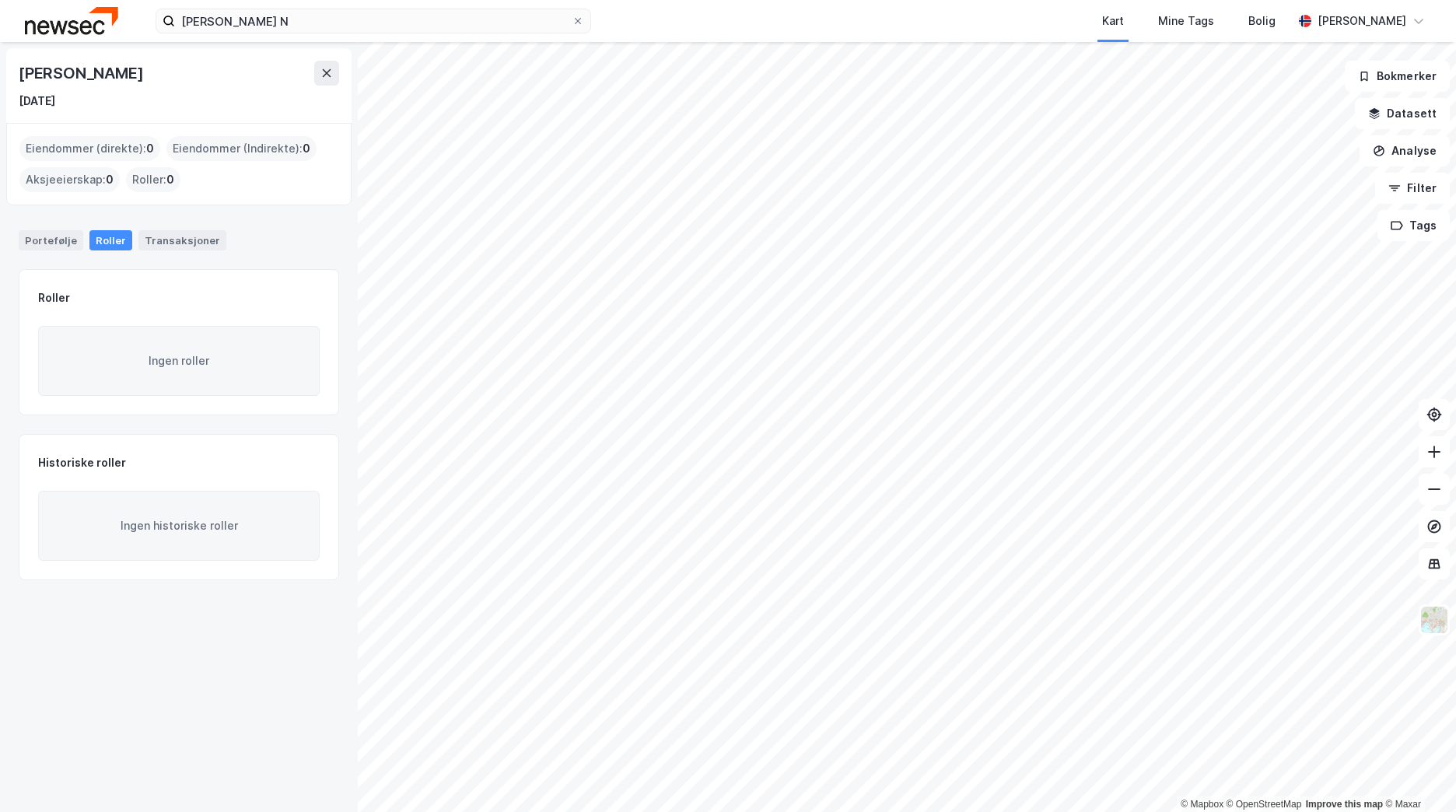
click at [90, 20] on img at bounding box center [71, 20] width 93 height 27
